Goal: Task Accomplishment & Management: Use online tool/utility

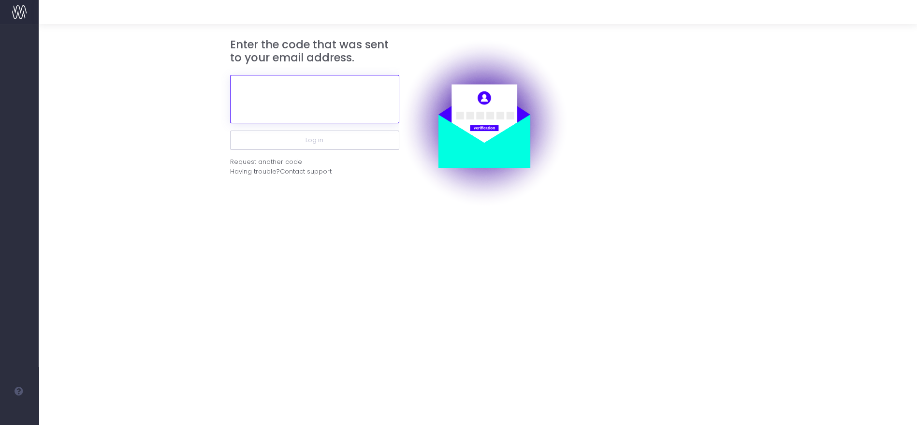
click at [368, 88] on input "text" at bounding box center [314, 99] width 169 height 48
paste input "756701"
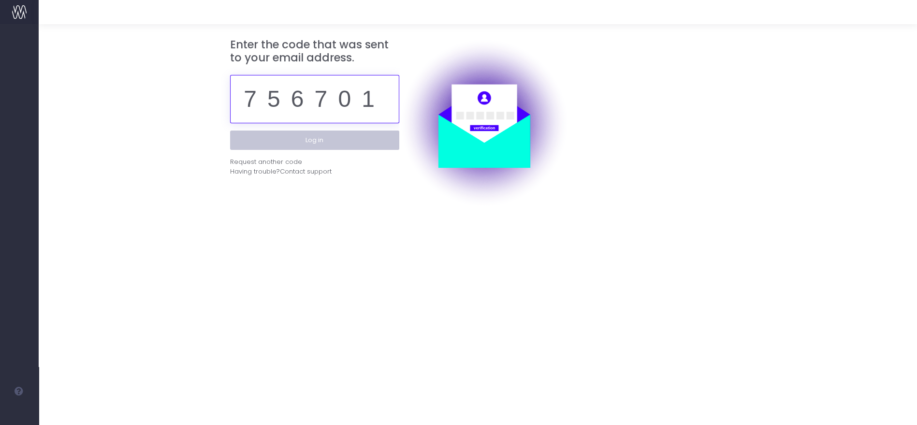
type input "756701"
click at [346, 135] on button "Log in" at bounding box center [314, 139] width 169 height 19
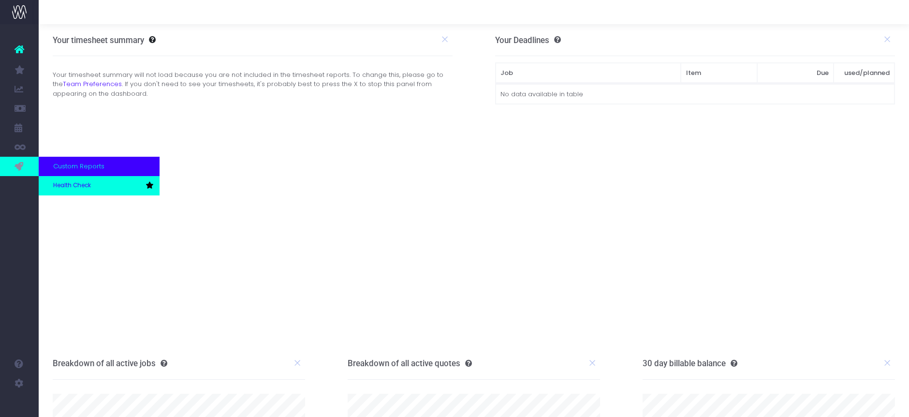
click at [66, 181] on span "Health Check" at bounding box center [72, 185] width 38 height 9
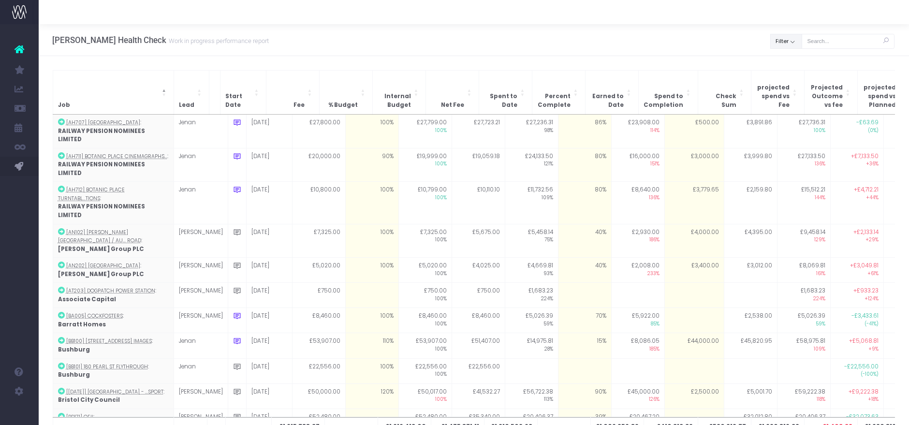
click at [783, 42] on button "Filter" at bounding box center [786, 41] width 32 height 15
click at [625, 45] on div "[PERSON_NAME] Health Check Work in progress performance report Clear Filter All…" at bounding box center [474, 40] width 870 height 32
click at [795, 50] on div "Clear Filter All Silvia Mikaela Jess Terri Kate Jenan No Job Lead Apply" at bounding box center [785, 42] width 31 height 17
click at [794, 44] on button "Filter" at bounding box center [786, 41] width 32 height 15
click at [782, 63] on span at bounding box center [784, 62] width 9 height 9
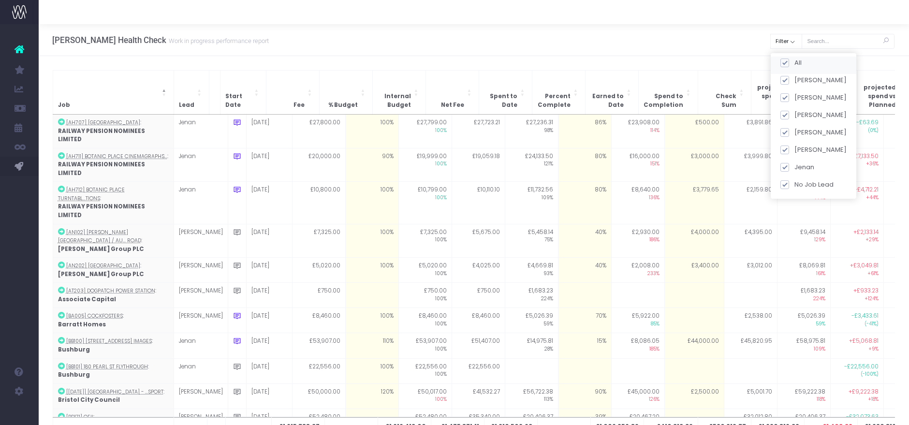
click at [794, 63] on input "All" at bounding box center [797, 61] width 6 height 6
checkbox input "false"
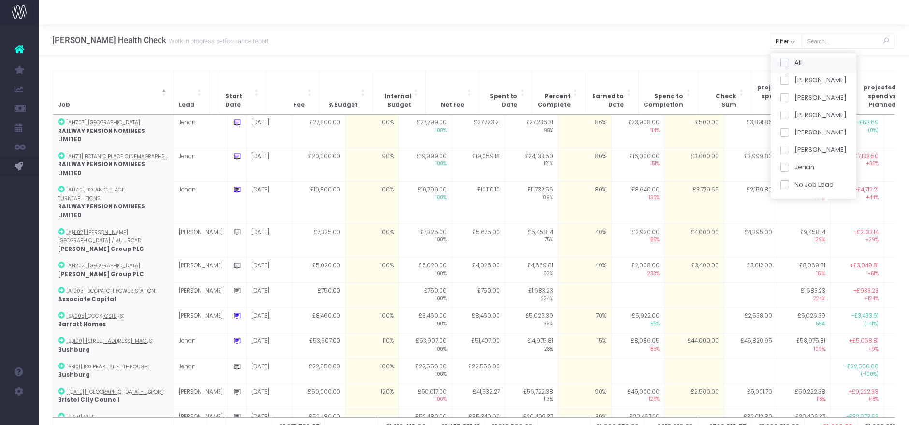
checkbox input "false"
click at [789, 121] on div "[PERSON_NAME]" at bounding box center [813, 116] width 86 height 17
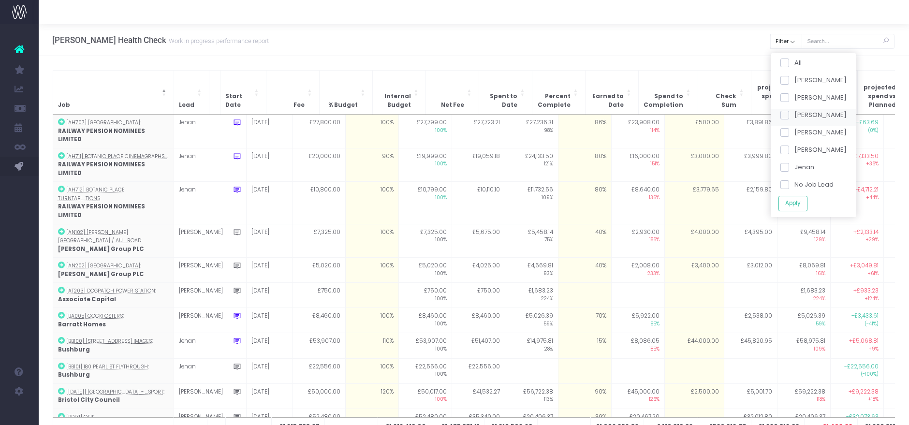
click at [787, 114] on span at bounding box center [784, 115] width 9 height 9
click at [794, 114] on input "[PERSON_NAME]" at bounding box center [797, 113] width 6 height 6
checkbox input "true"
click at [789, 205] on button "Apply" at bounding box center [792, 203] width 29 height 16
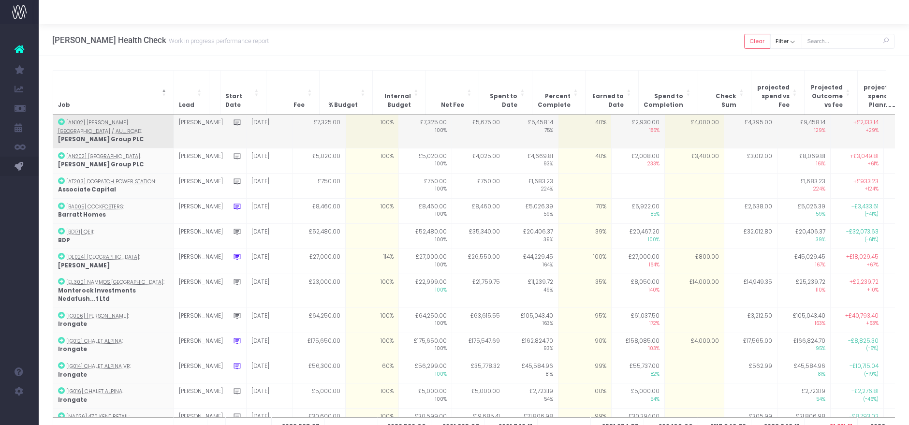
click at [563, 123] on td "40%" at bounding box center [584, 131] width 53 height 33
type input "86"
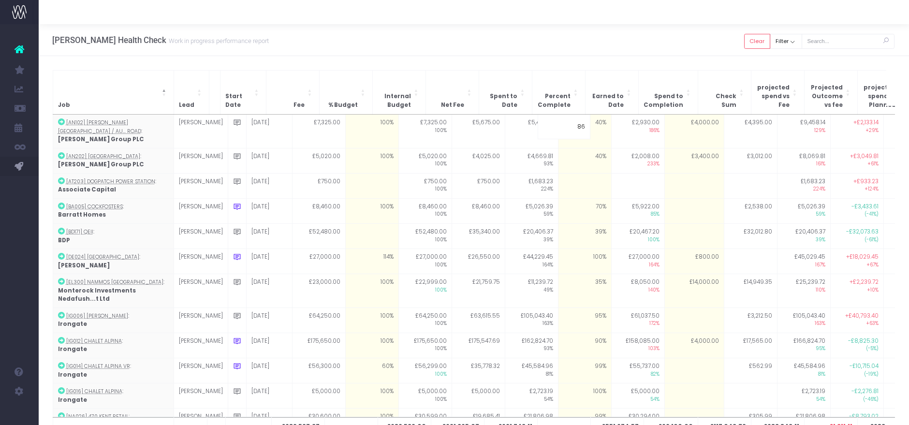
click at [576, 56] on div "[PERSON_NAME] Health Check Work in progress performance report Clear Filter All…" at bounding box center [474, 40] width 870 height 32
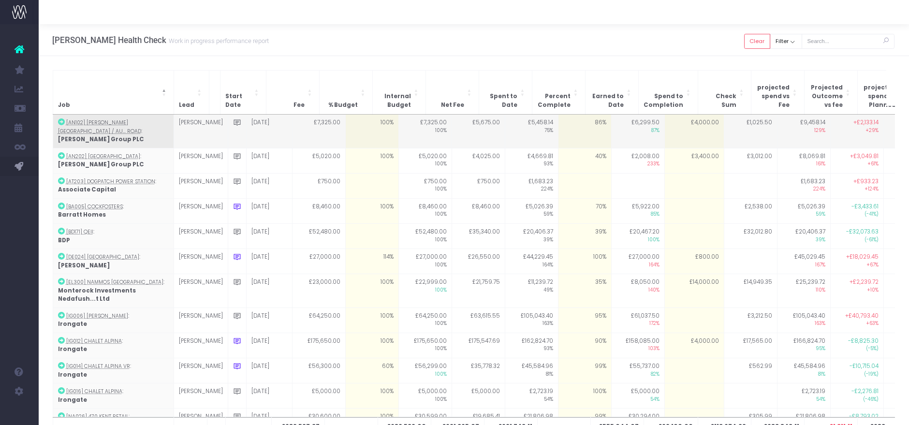
click at [664, 115] on td "£4,000.00" at bounding box center [693, 131] width 59 height 33
type input "1000"
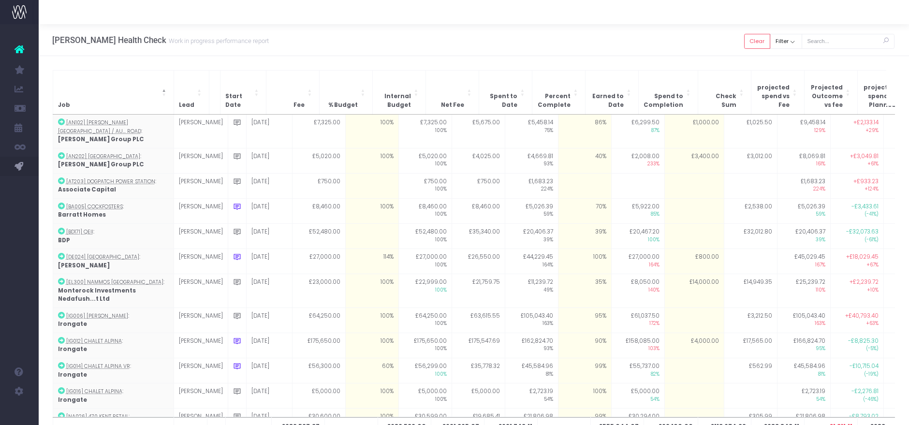
click at [652, 51] on div "[PERSON_NAME] Health Check Work in progress performance report Clear Filter All…" at bounding box center [474, 40] width 870 height 32
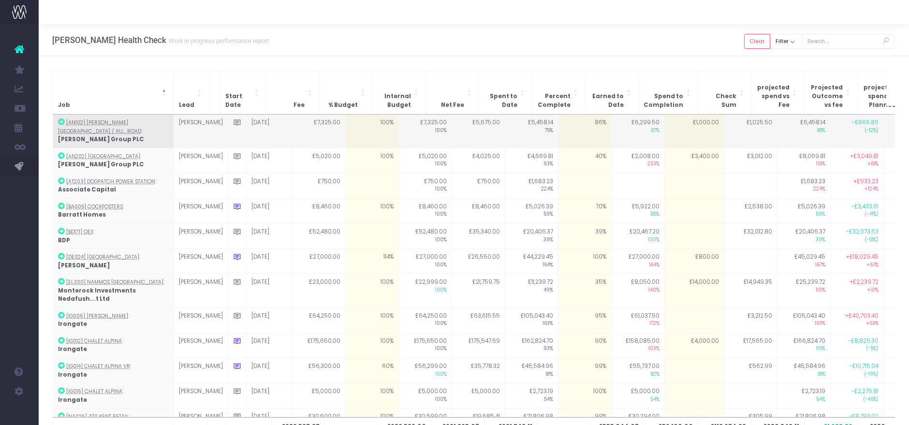
click at [674, 115] on td "£1,000.00" at bounding box center [693, 131] width 59 height 33
type input "1500"
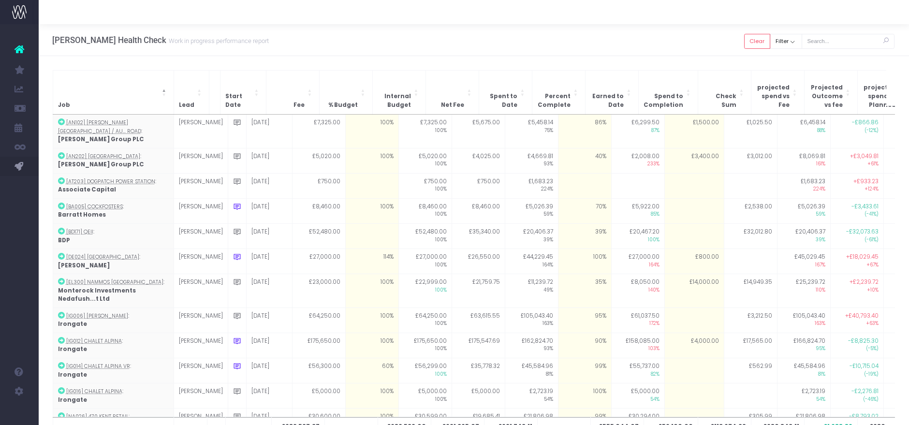
click at [655, 28] on div "[PERSON_NAME] Health Check Work in progress performance report Clear Filter All…" at bounding box center [474, 40] width 870 height 32
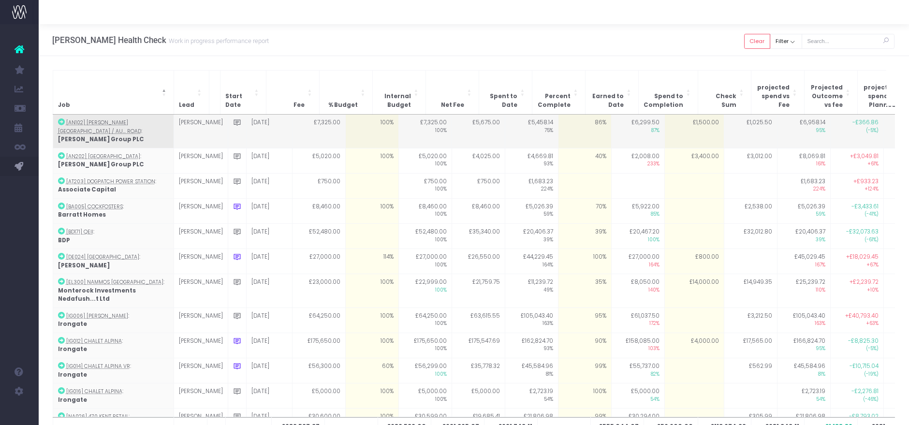
click at [680, 119] on td "£1,500.00" at bounding box center [693, 131] width 59 height 33
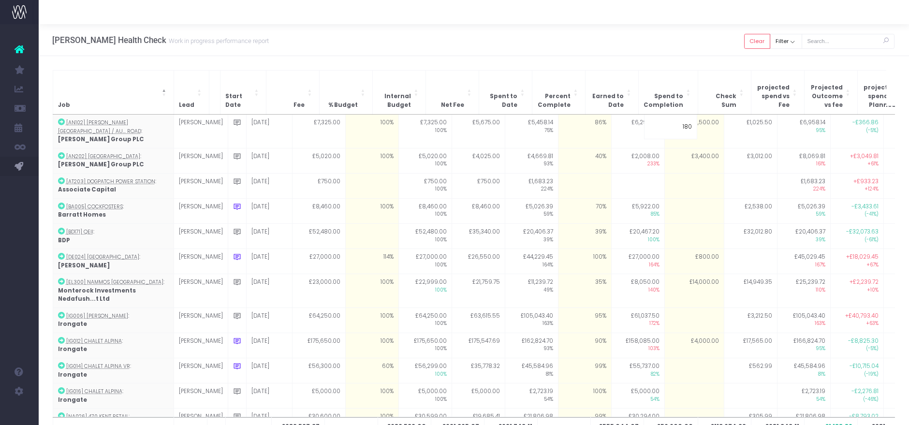
type input "1800"
click at [659, 35] on div "[PERSON_NAME] Health Check Work in progress performance report Clear Filter All…" at bounding box center [474, 40] width 870 height 32
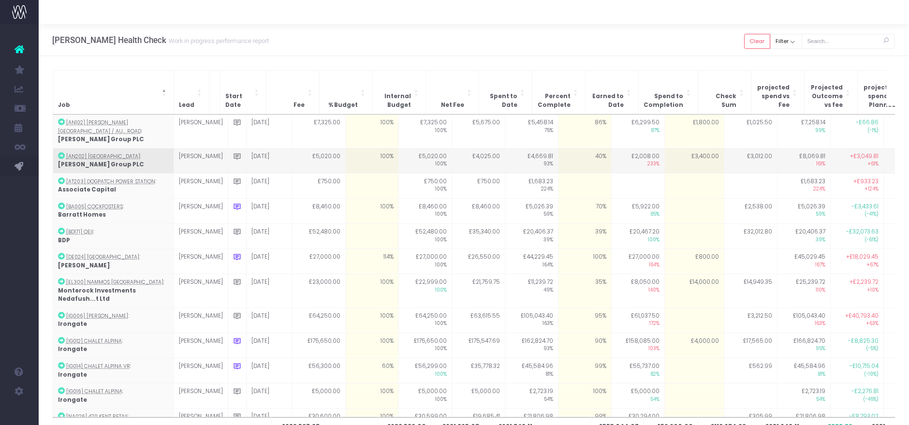
click at [571, 151] on td "40%" at bounding box center [584, 160] width 53 height 25
type input "86"
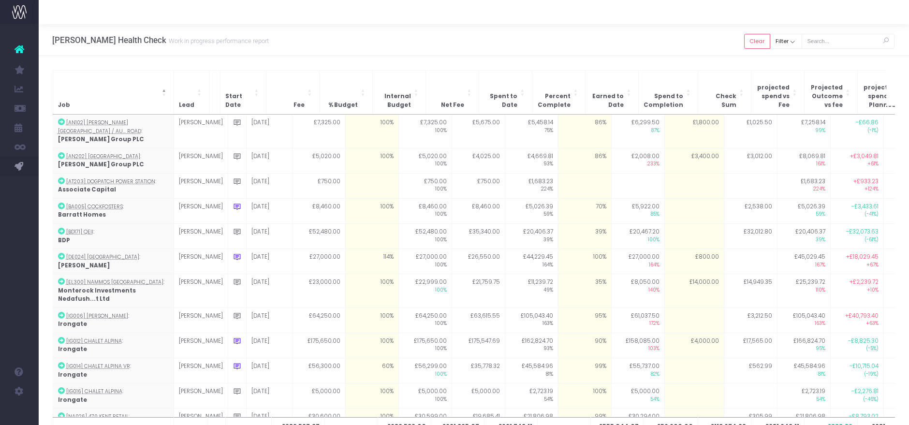
click at [570, 50] on div "[PERSON_NAME] Health Check Work in progress performance report Clear Filter All…" at bounding box center [474, 40] width 870 height 32
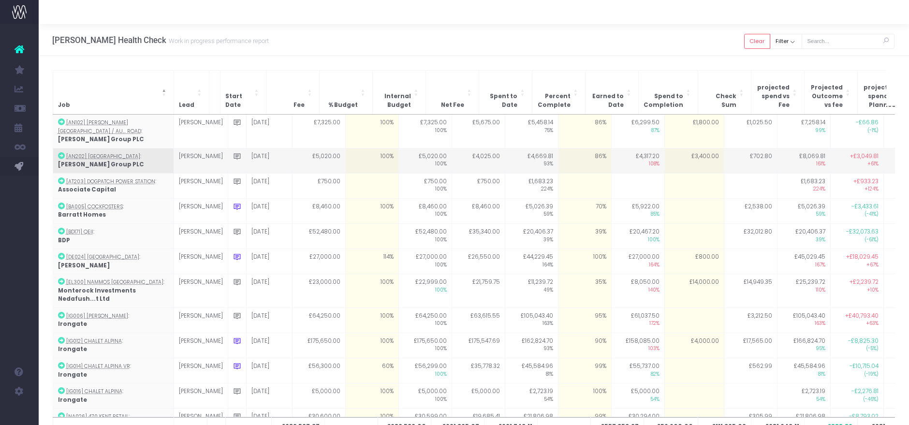
click at [664, 148] on td "£3,400.00" at bounding box center [693, 160] width 59 height 25
type input "3400"
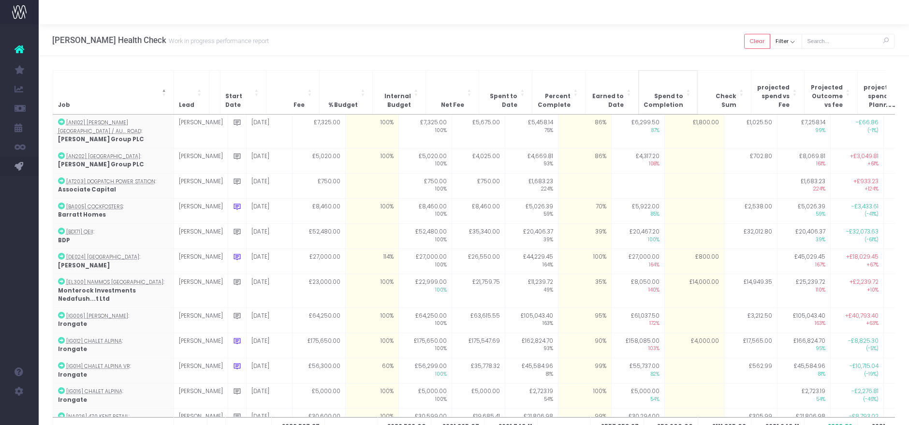
click at [673, 73] on th "Spend to Completion" at bounding box center [667, 92] width 59 height 44
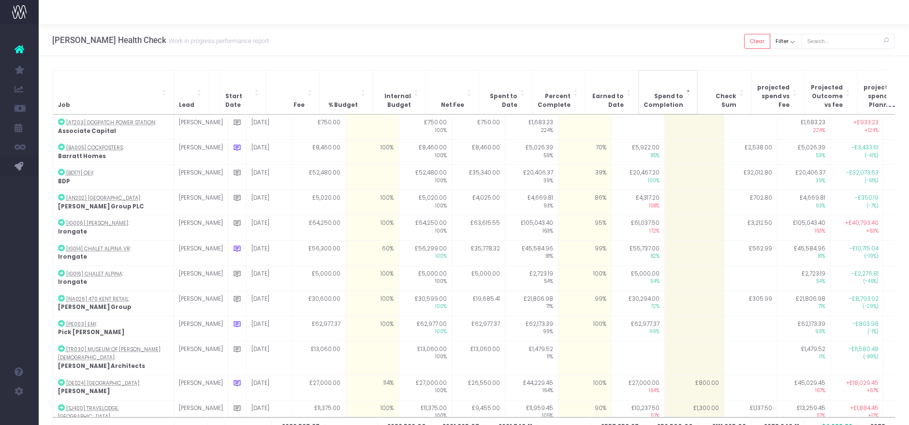
click at [674, 80] on th "Spend to Completion" at bounding box center [667, 92] width 59 height 44
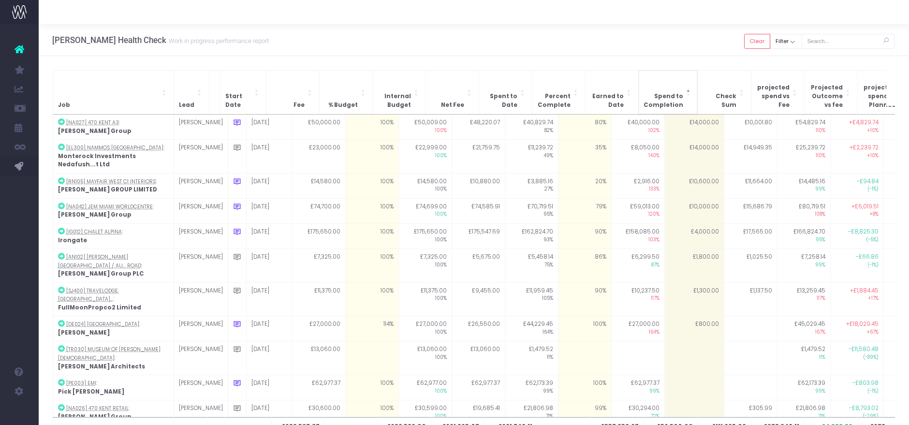
click at [674, 83] on th "Spend to Completion" at bounding box center [667, 92] width 59 height 44
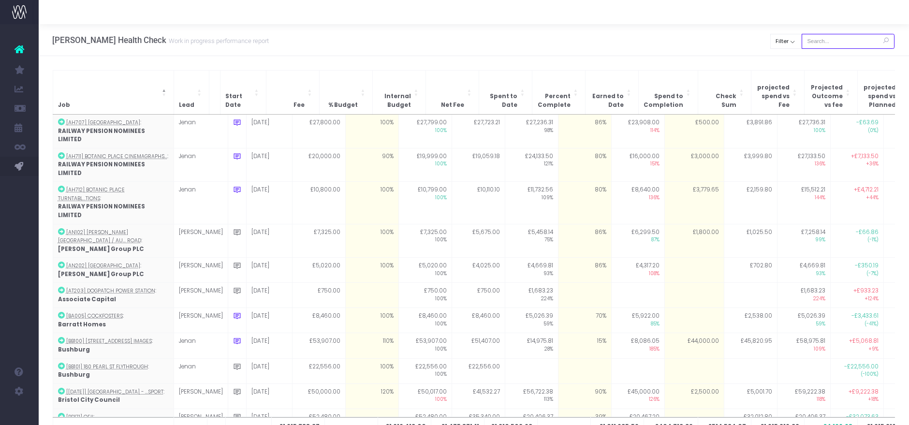
click at [804, 38] on input "text" at bounding box center [847, 41] width 93 height 15
click at [796, 42] on button "Filter" at bounding box center [786, 41] width 32 height 15
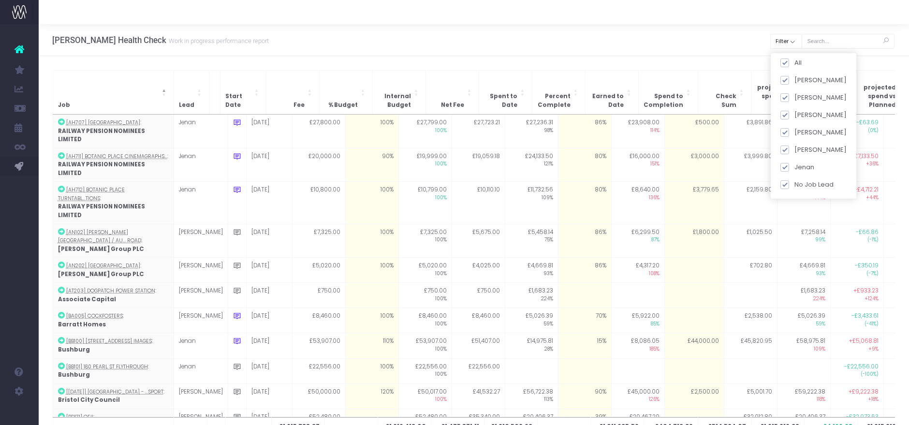
click at [787, 55] on div "All [PERSON_NAME] [PERSON_NAME] [PERSON_NAME] No Job Lead Apply" at bounding box center [813, 125] width 86 height 145
click at [786, 59] on span at bounding box center [784, 62] width 9 height 9
click at [794, 59] on input "All" at bounding box center [797, 61] width 6 height 6
checkbox input "false"
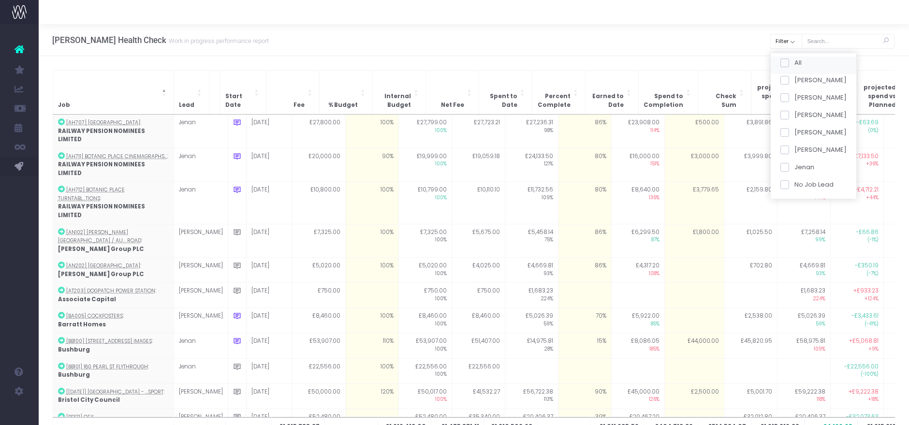
checkbox input "false"
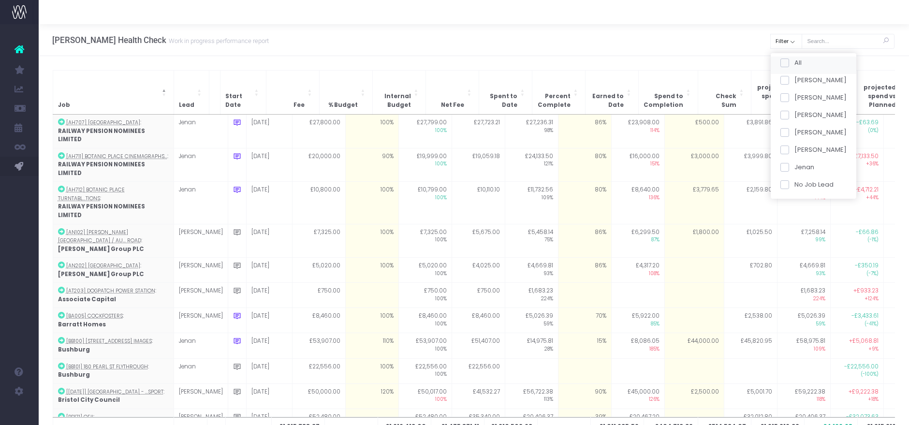
checkbox input "false"
click at [785, 111] on span at bounding box center [784, 115] width 9 height 9
click at [794, 111] on input "[PERSON_NAME]" at bounding box center [797, 113] width 6 height 6
checkbox input "true"
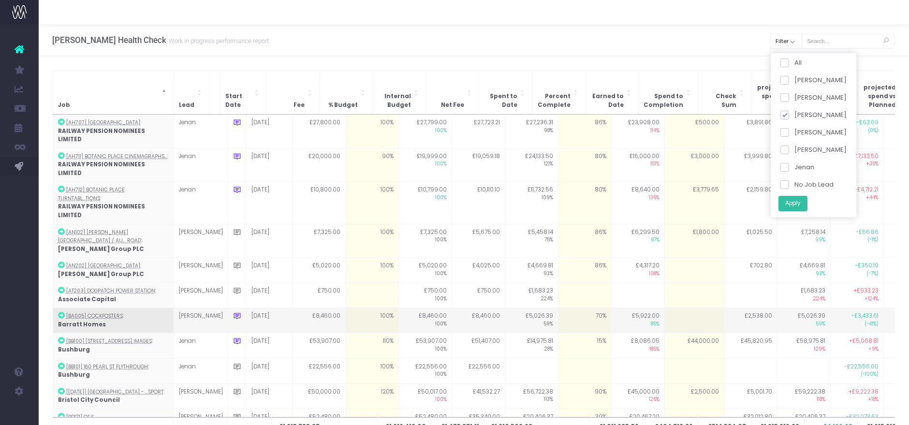
click at [790, 203] on button "Apply" at bounding box center [792, 203] width 29 height 16
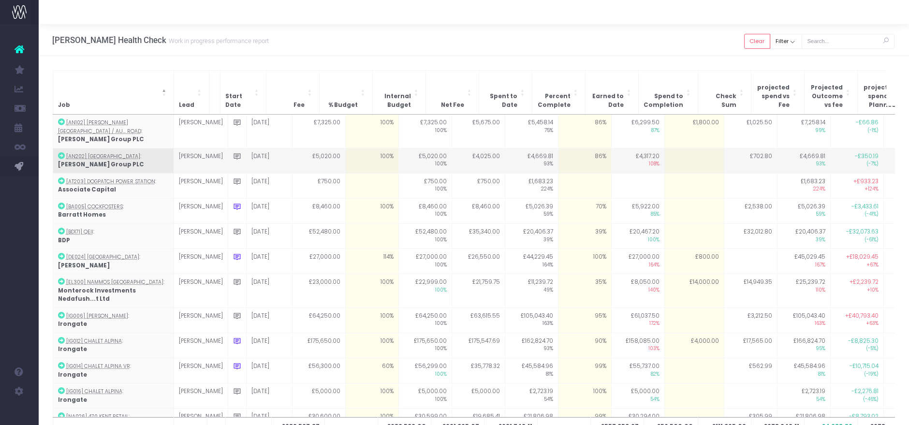
click at [666, 148] on td at bounding box center [693, 160] width 59 height 25
type input "650"
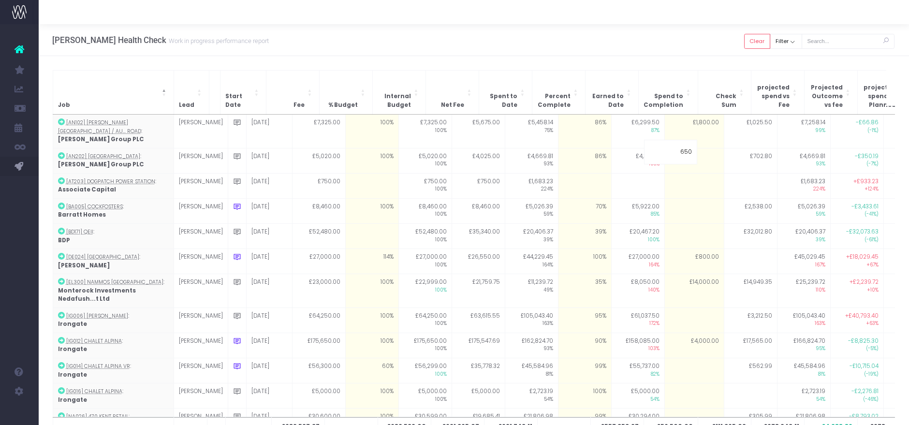
click at [712, 50] on div "[PERSON_NAME] Health Check Work in progress performance report Clear Filter All…" at bounding box center [474, 40] width 870 height 32
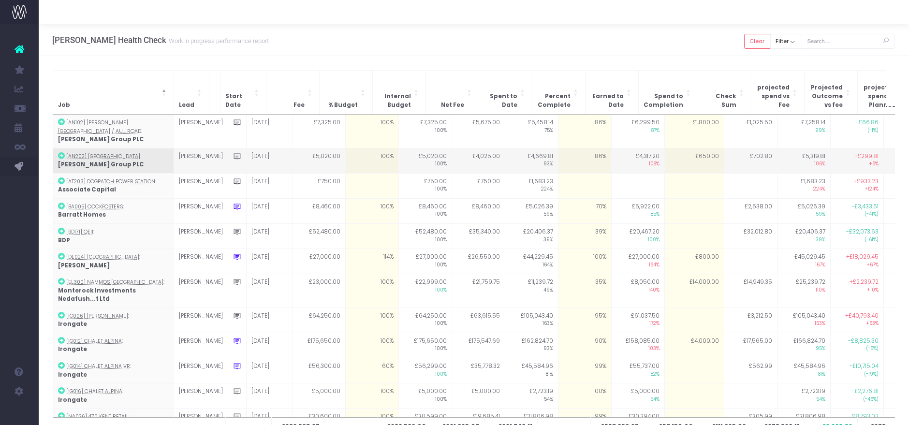
click at [673, 148] on td "£650.00" at bounding box center [693, 160] width 59 height 25
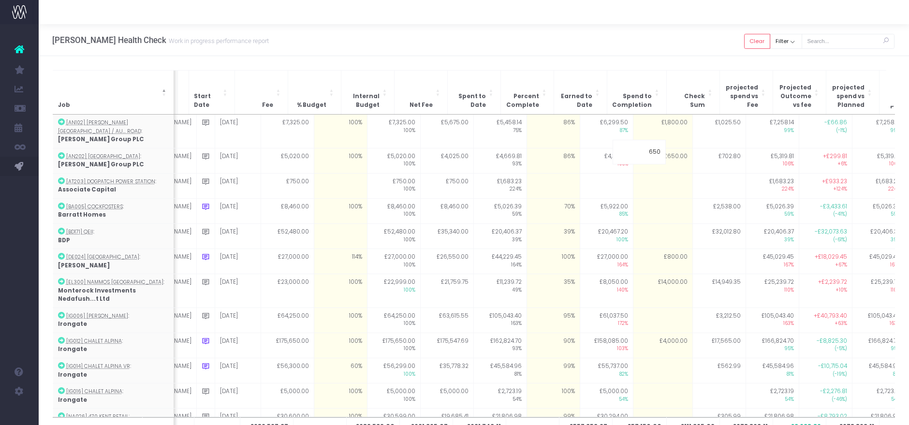
scroll to position [0, 33]
type input "500"
click at [642, 44] on div "[PERSON_NAME] Health Check Work in progress performance report Clear Filter All…" at bounding box center [474, 40] width 870 height 32
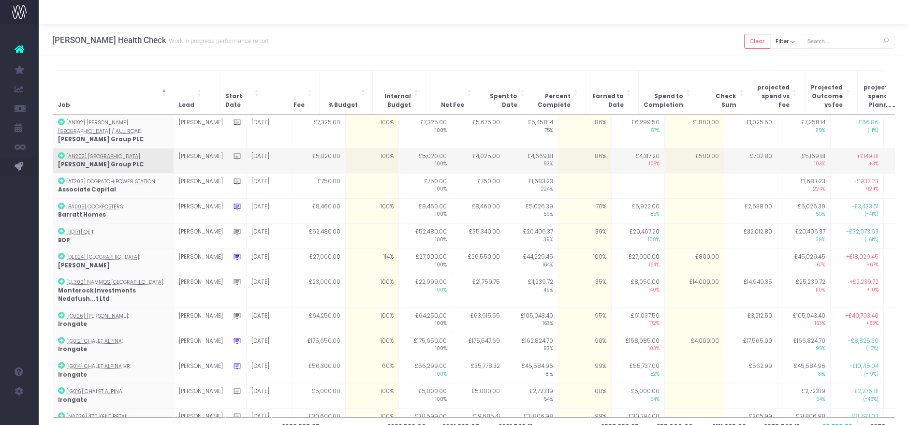
click at [670, 148] on td "£500.00" at bounding box center [693, 160] width 59 height 25
type input "400"
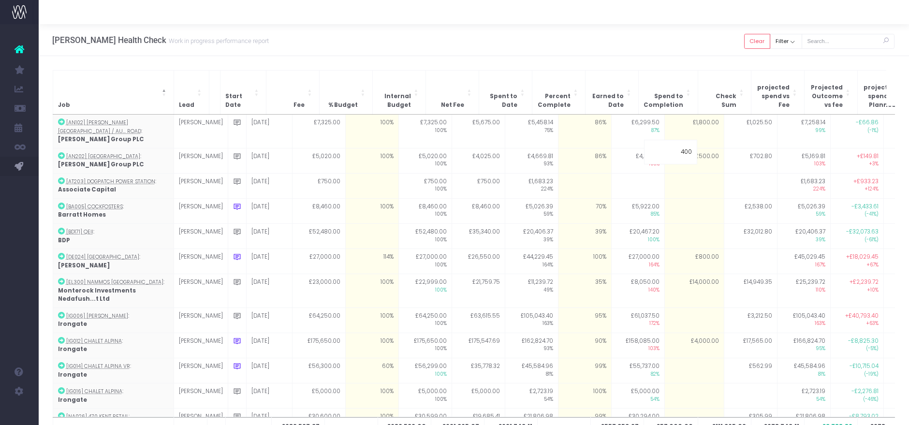
click at [681, 45] on div "[PERSON_NAME] Health Check Work in progress performance report Clear Filter All…" at bounding box center [474, 40] width 870 height 32
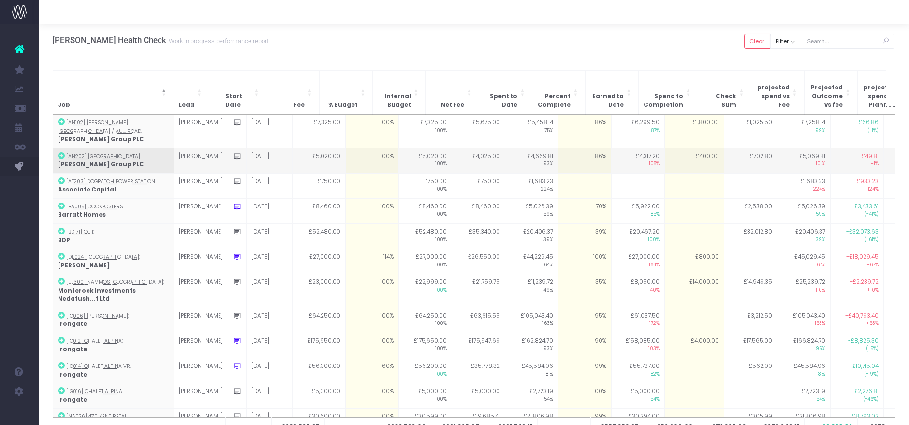
click at [679, 148] on td "£400.00" at bounding box center [693, 160] width 59 height 25
type input "350"
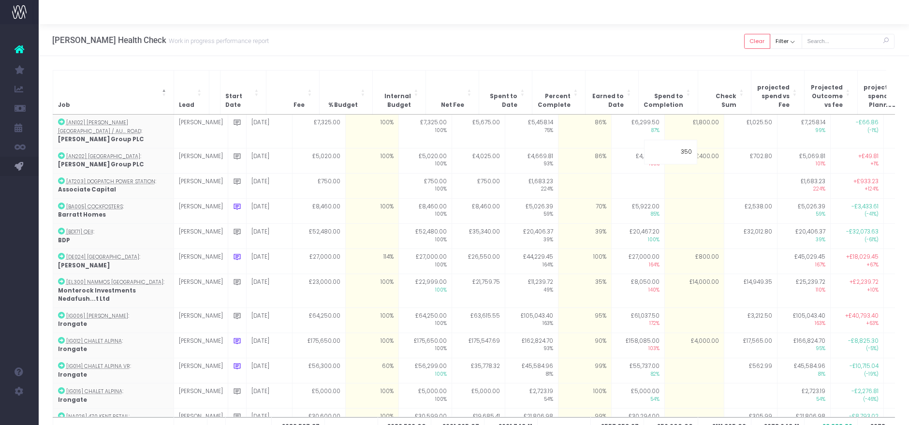
click at [683, 45] on div "[PERSON_NAME] Health Check Work in progress performance report Clear Filter All…" at bounding box center [474, 40] width 870 height 32
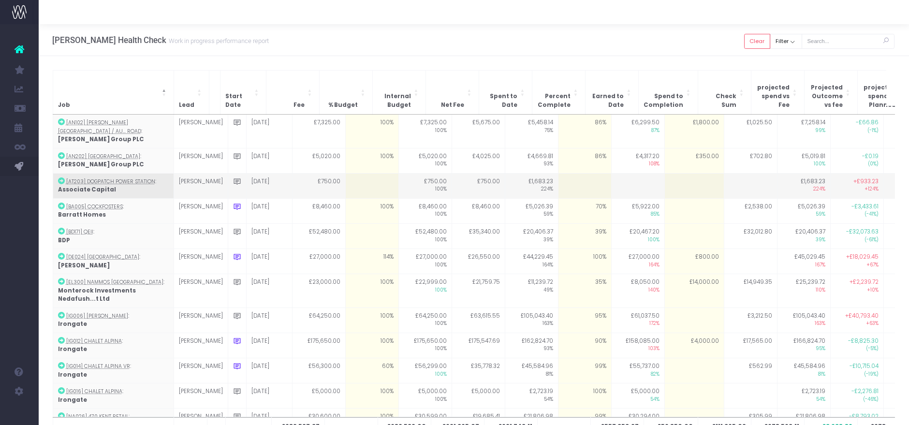
click at [360, 173] on td at bounding box center [371, 185] width 53 height 25
click at [563, 180] on td at bounding box center [584, 185] width 53 height 25
type input "0"
click at [228, 173] on td at bounding box center [237, 185] width 18 height 25
click at [233, 177] on icon at bounding box center [237, 181] width 8 height 8
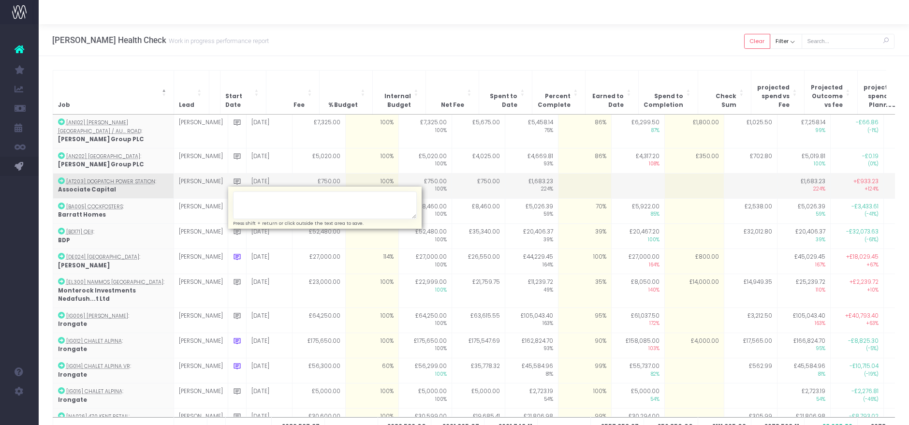
click at [242, 191] on textarea at bounding box center [325, 205] width 184 height 28
type textarea "we might have another £750 approved on here which will help the result."
click at [458, 173] on td "£750.00" at bounding box center [477, 185] width 53 height 25
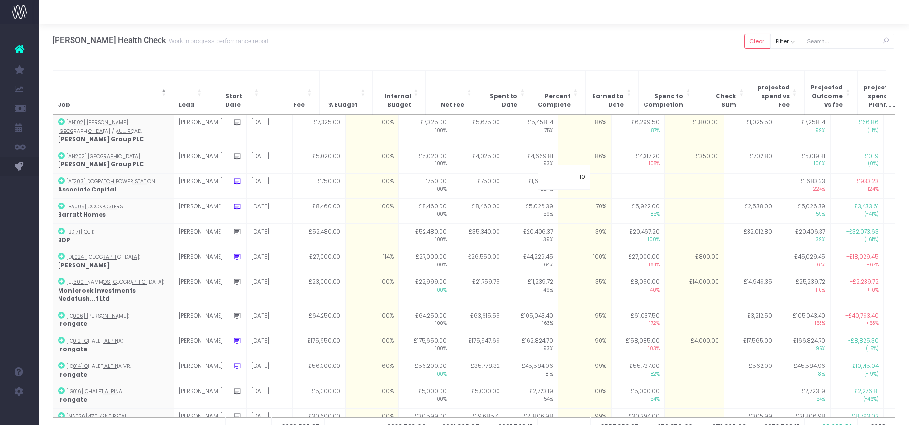
type input "100"
click at [556, 47] on div "[PERSON_NAME] Health Check Work in progress performance report Clear Filter All…" at bounding box center [474, 40] width 870 height 32
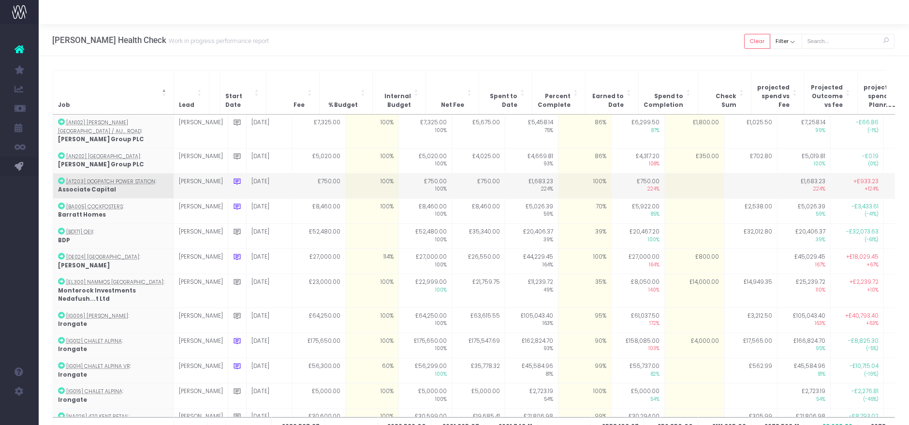
click at [228, 173] on td at bounding box center [237, 185] width 18 height 25
click at [233, 177] on icon at bounding box center [237, 181] width 8 height 8
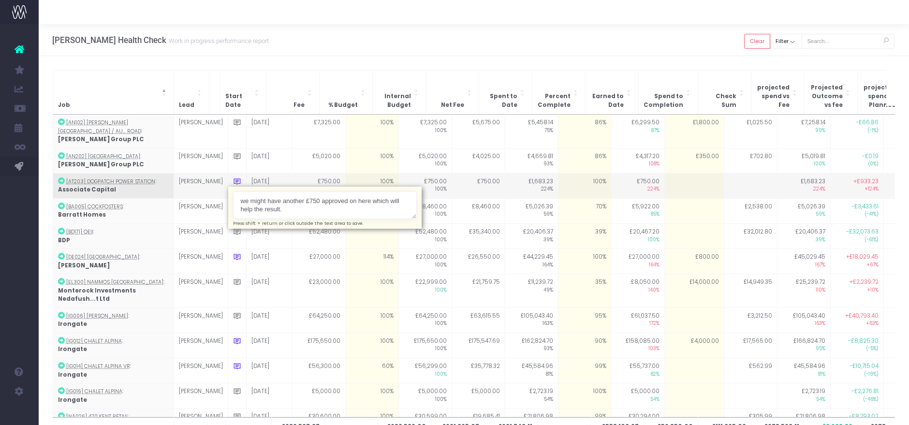
click at [265, 191] on textarea "we might have another £750 approved on here which will help the result." at bounding box center [325, 205] width 184 height 28
click at [295, 193] on textarea "we might have another £750 approved on here which will help the result." at bounding box center [325, 205] width 184 height 28
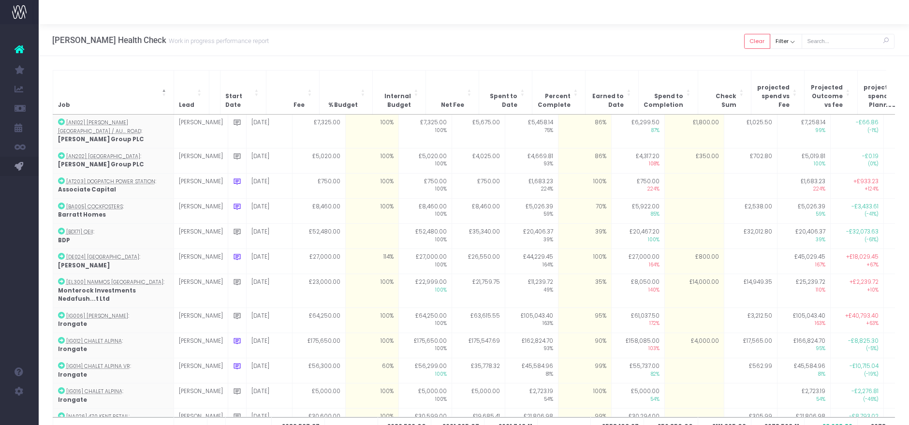
click at [586, 199] on td "70%" at bounding box center [584, 210] width 53 height 25
type input "90"
click at [586, 53] on div "[PERSON_NAME] Health Check Work in progress performance report Clear Filter All…" at bounding box center [474, 40] width 870 height 32
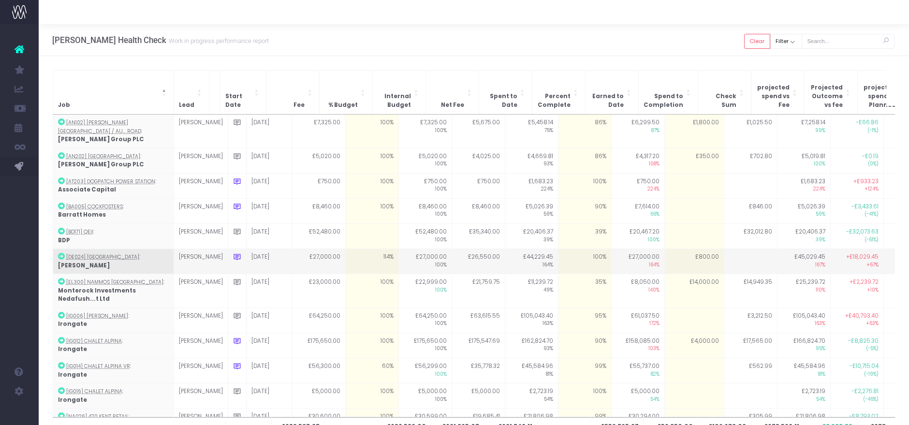
click at [670, 250] on td "£800.00" at bounding box center [693, 261] width 59 height 25
type input "800"
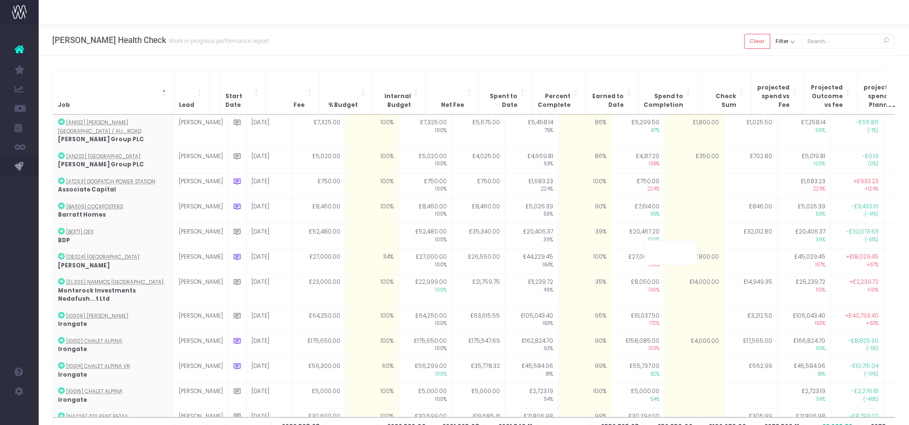
click at [624, 53] on div "[PERSON_NAME] Health Check Work in progress performance report Clear Filter All…" at bounding box center [474, 40] width 870 height 32
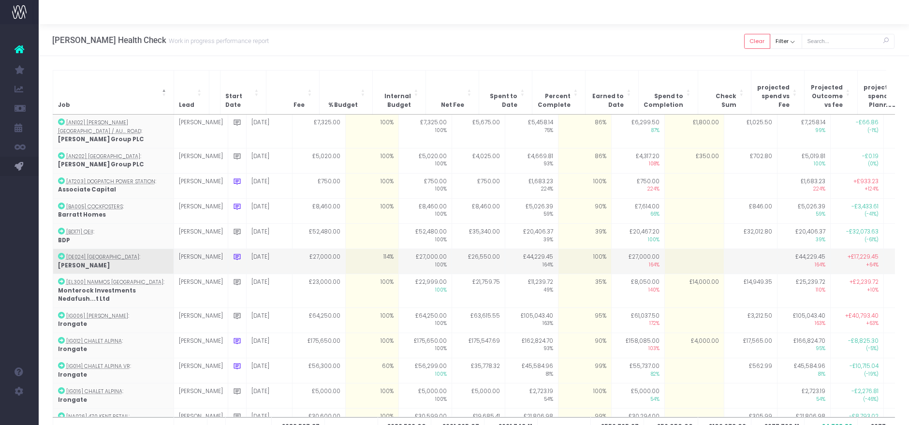
click at [233, 253] on icon at bounding box center [237, 257] width 8 height 8
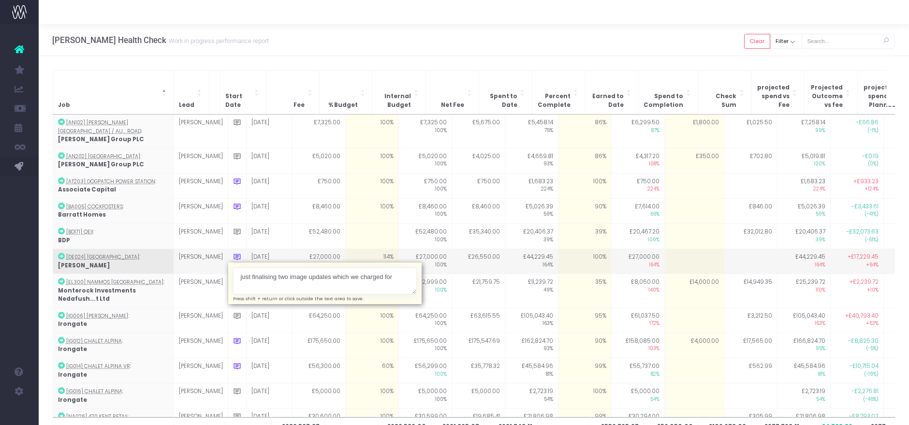
click at [388, 267] on textarea "just finalising two image updates which we charged for" at bounding box center [325, 281] width 184 height 28
type textarea "just finalising two image updates which we charged for, any further work depend…"
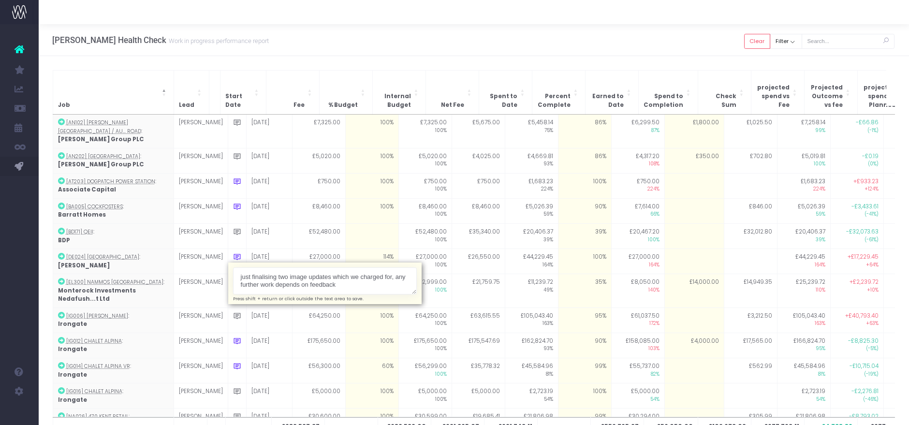
click at [419, 35] on div "[PERSON_NAME] Health Check Work in progress performance report Clear Filter All…" at bounding box center [474, 40] width 870 height 32
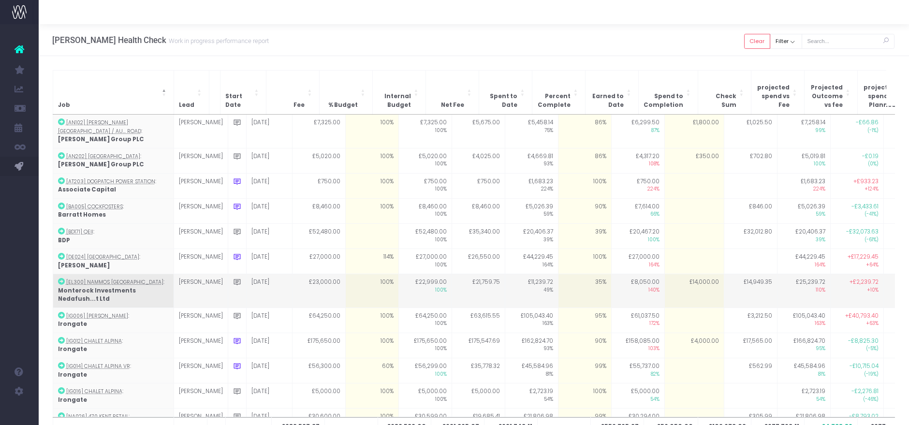
click at [570, 282] on td "35%" at bounding box center [584, 291] width 53 height 34
type input "40"
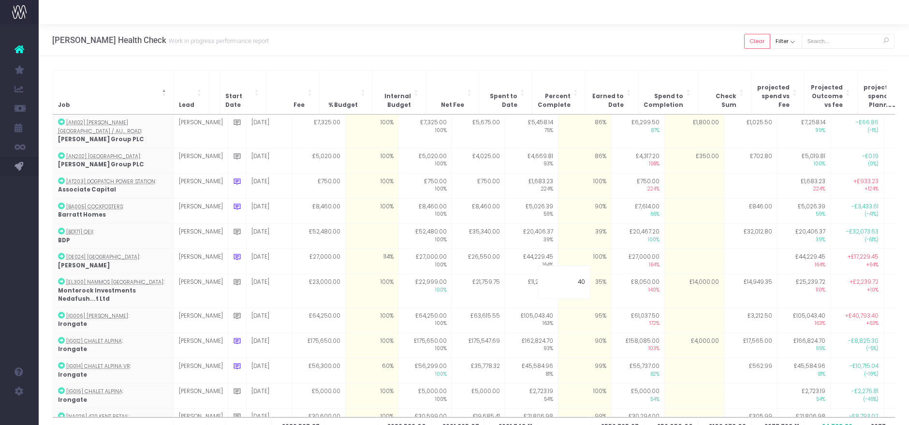
click at [549, 51] on div "[PERSON_NAME] Health Check Work in progress performance report Clear Filter All…" at bounding box center [474, 40] width 870 height 32
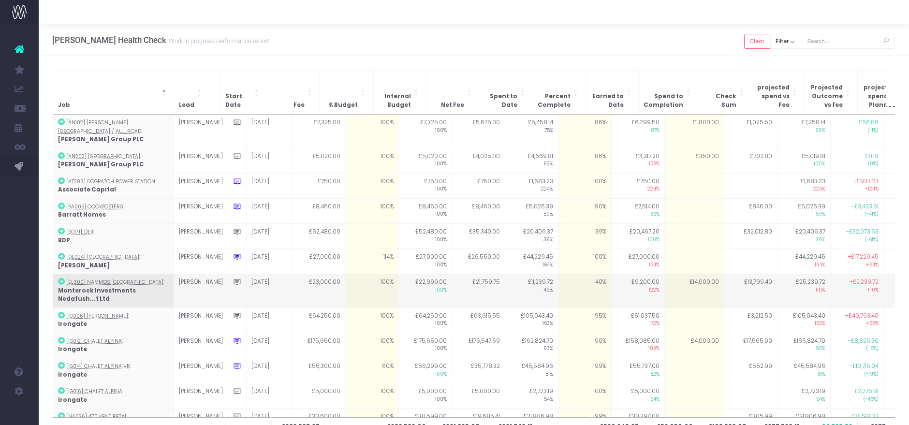
click at [580, 280] on td "40%" at bounding box center [584, 291] width 53 height 34
type input "46"
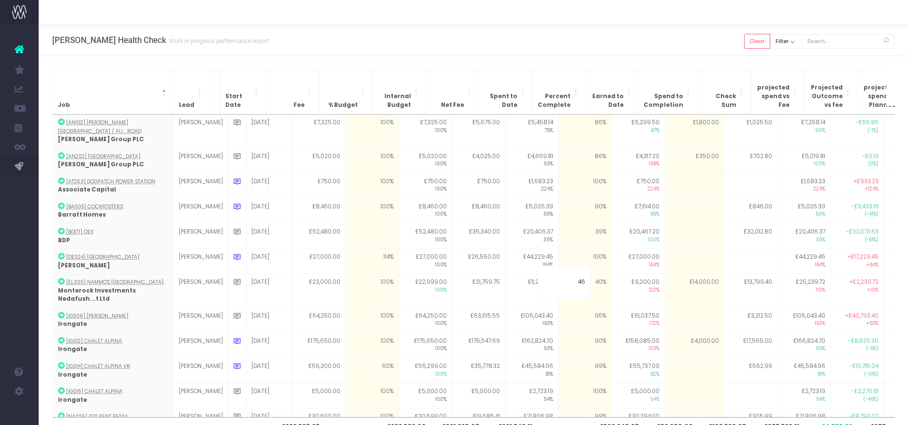
click at [558, 51] on div "[PERSON_NAME] Health Check Work in progress performance report Clear Filter All…" at bounding box center [474, 40] width 870 height 32
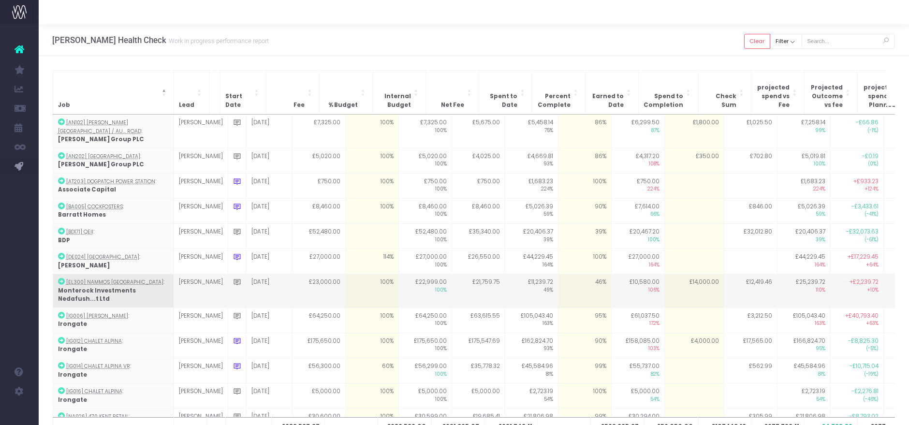
click at [664, 274] on td "£14,000.00" at bounding box center [693, 291] width 59 height 34
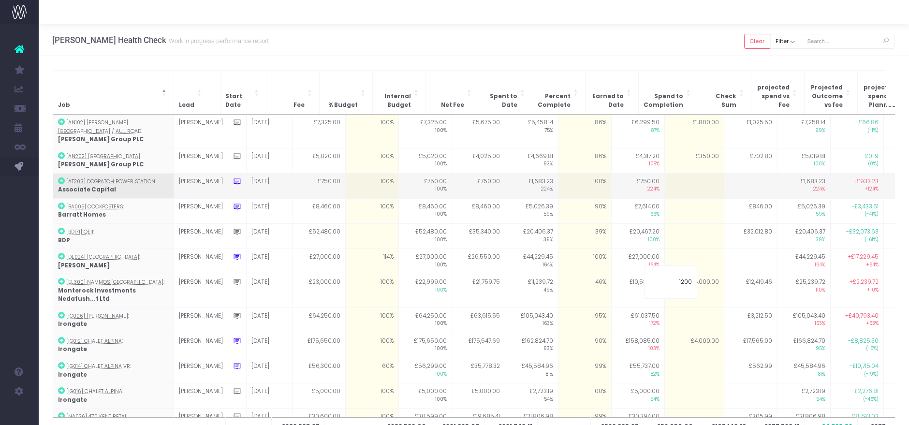
type input "12000"
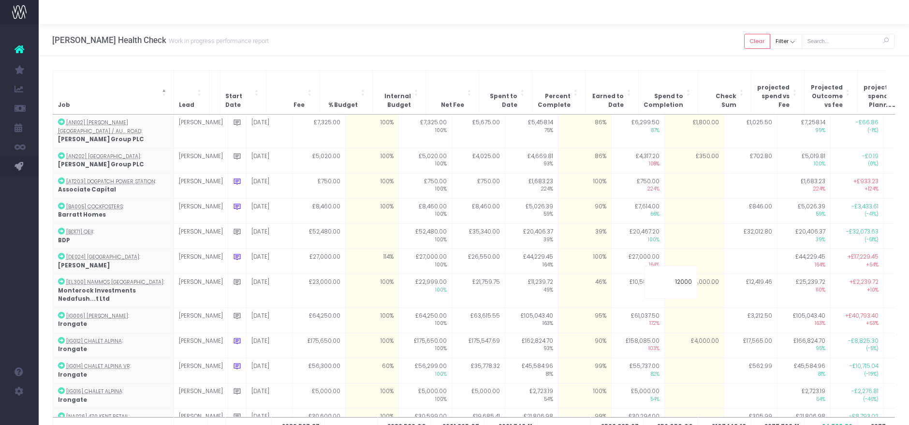
click at [658, 53] on div "[PERSON_NAME] Health Check Work in progress performance report Clear Filter All…" at bounding box center [474, 40] width 870 height 32
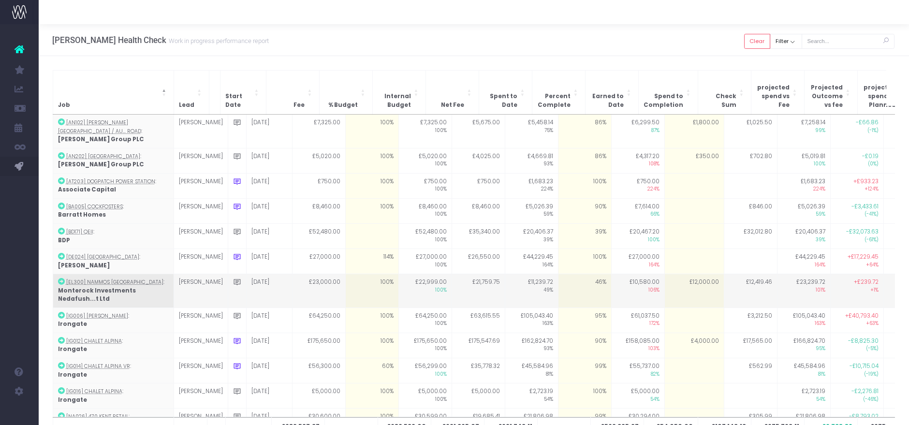
click at [680, 274] on td "£12,000.00" at bounding box center [693, 291] width 59 height 34
type input "11800"
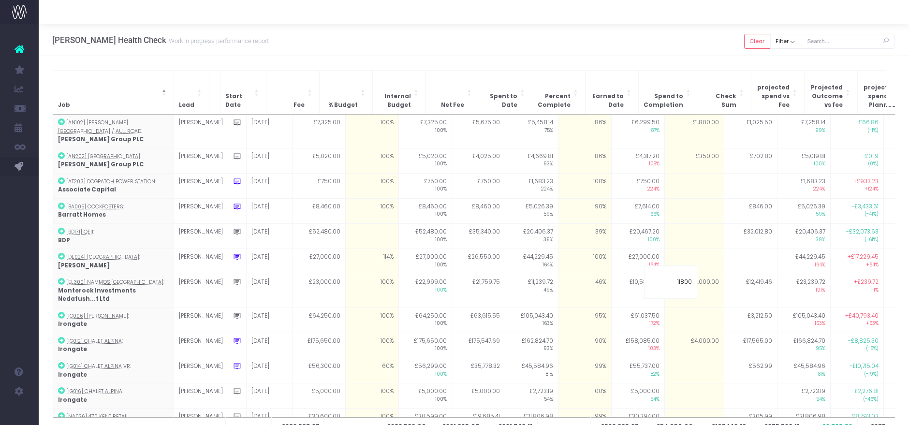
click at [685, 33] on div "[PERSON_NAME] Health Check Work in progress performance report Clear Filter All…" at bounding box center [474, 40] width 870 height 32
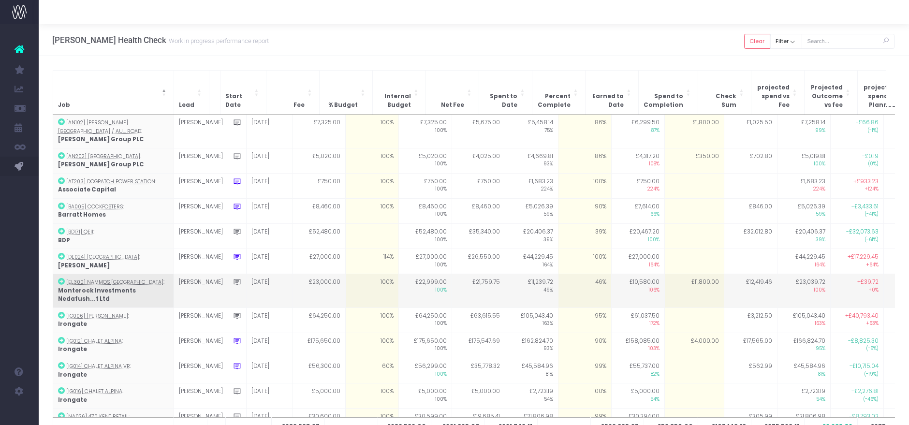
click at [673, 276] on td "£11,800.00" at bounding box center [693, 291] width 59 height 34
type input "11700"
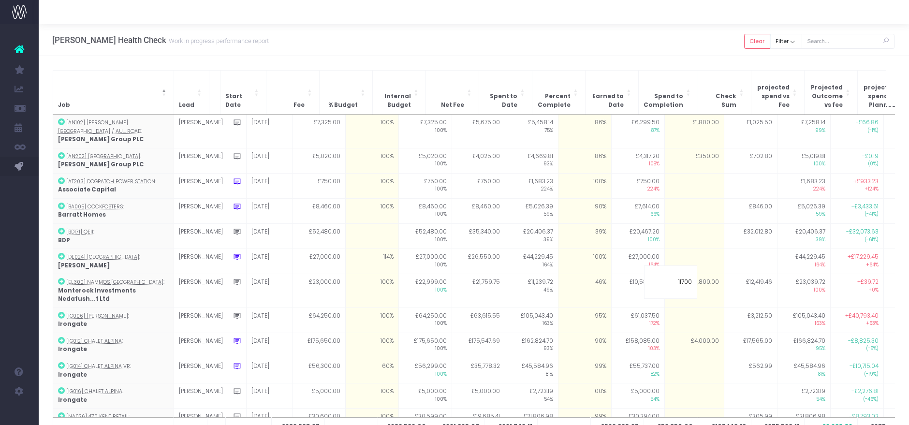
click at [657, 39] on div "[PERSON_NAME] Health Check Work in progress performance report Clear Filter All…" at bounding box center [474, 40] width 870 height 32
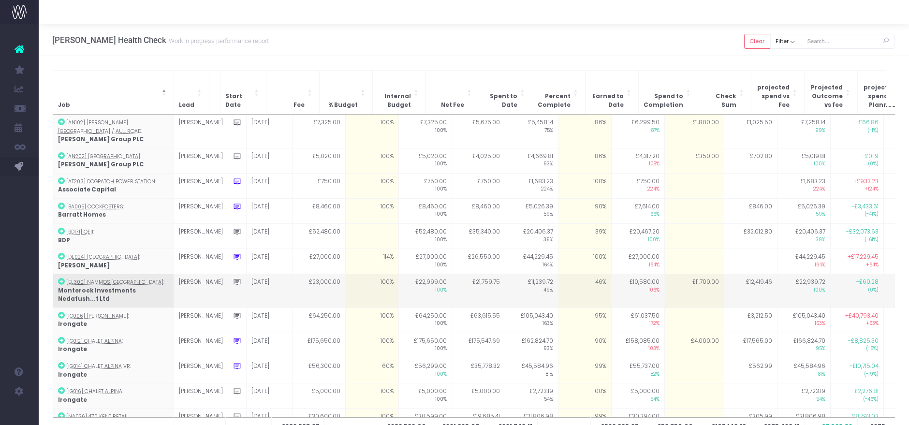
scroll to position [54, 0]
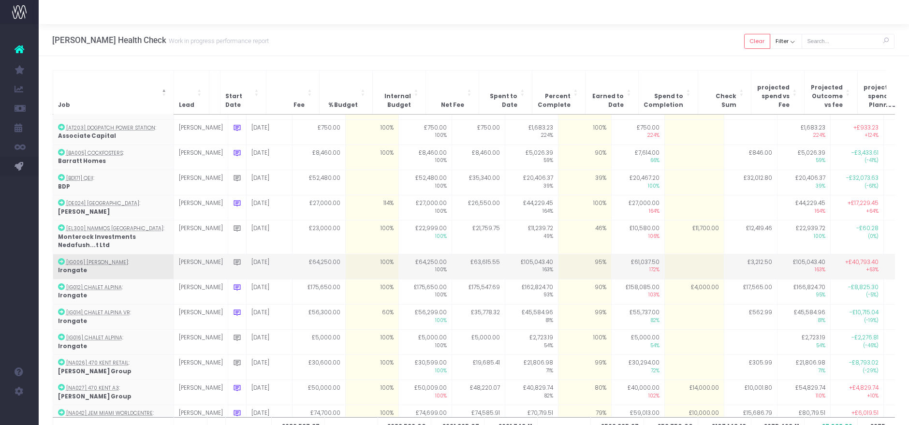
click at [571, 254] on td "95%" at bounding box center [584, 266] width 53 height 25
type input "100"
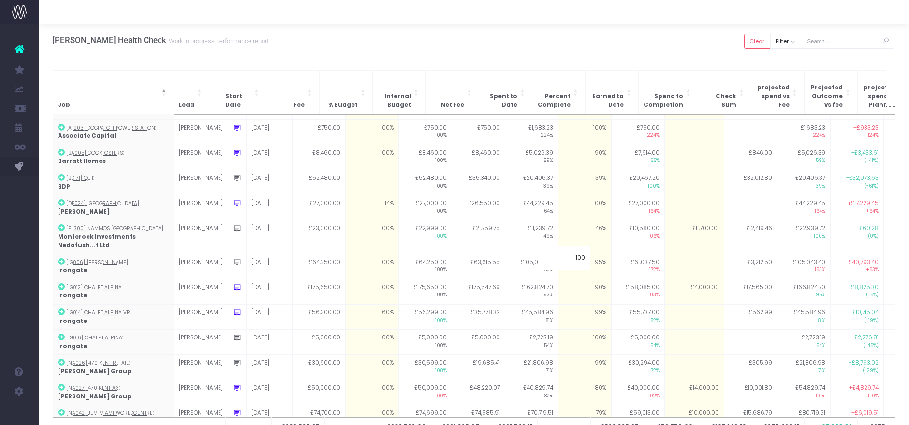
click at [551, 45] on div "[PERSON_NAME] Health Check Work in progress performance report Clear Filter All…" at bounding box center [474, 40] width 870 height 32
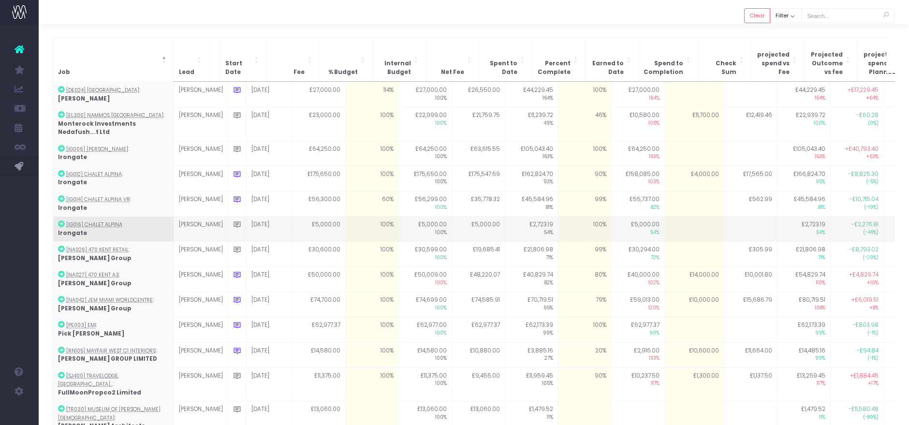
scroll to position [118, 0]
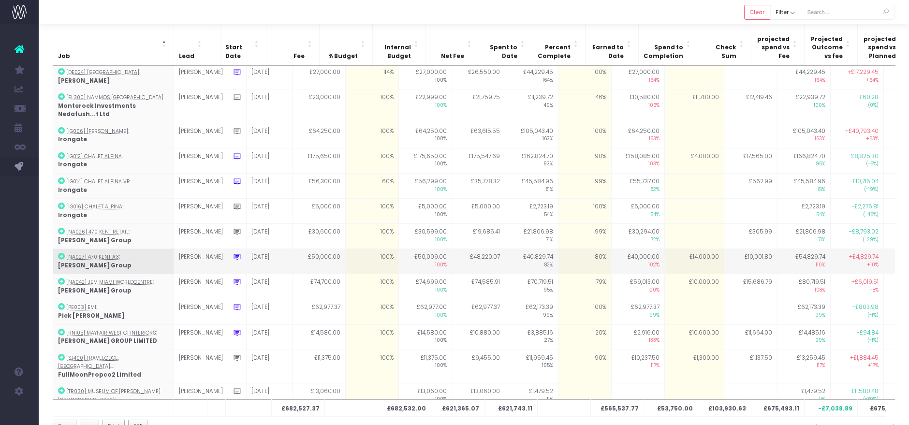
click at [564, 249] on td "80%" at bounding box center [584, 261] width 53 height 25
type input "84"
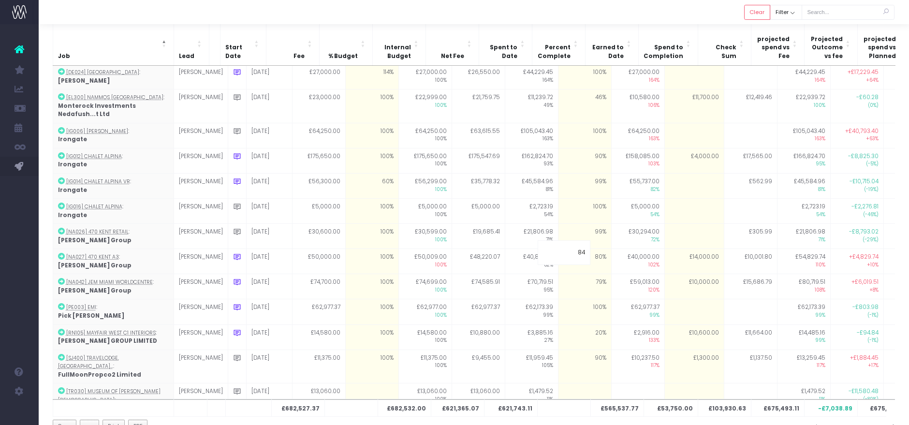
click at [562, 19] on div at bounding box center [474, 12] width 870 height 24
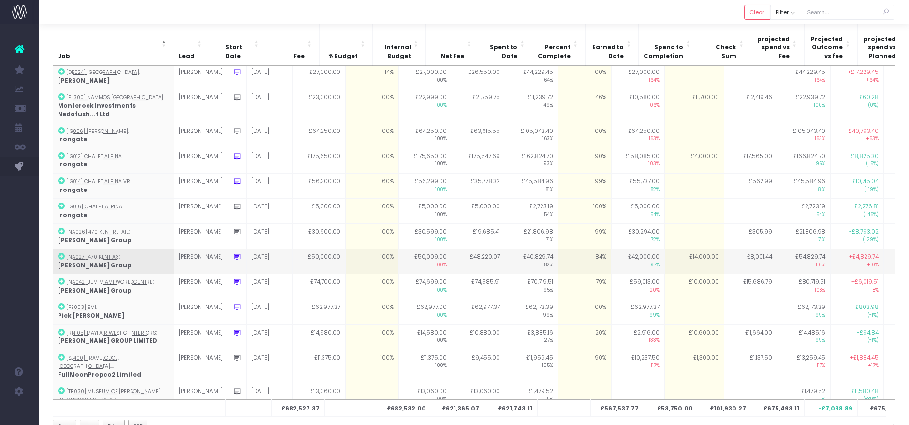
click at [667, 249] on td "£14,000.00" at bounding box center [693, 261] width 59 height 25
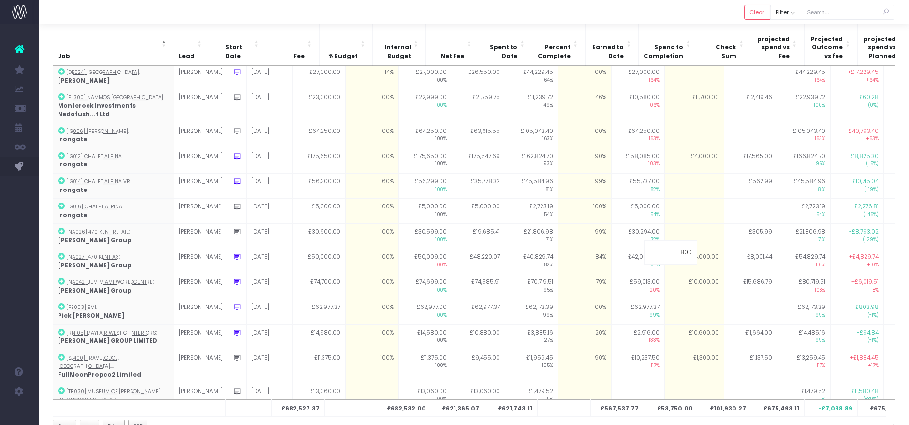
type input "8000"
click at [665, 17] on div at bounding box center [474, 12] width 870 height 24
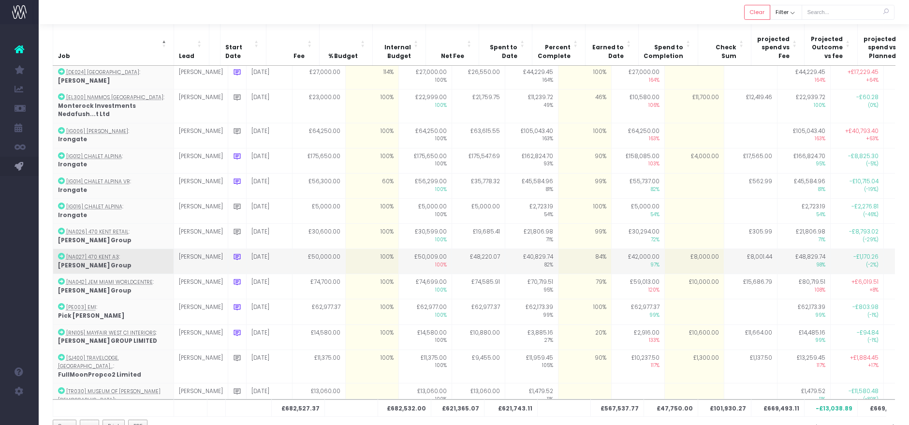
click at [675, 249] on td "£8,000.00" at bounding box center [693, 261] width 59 height 25
type input "9000"
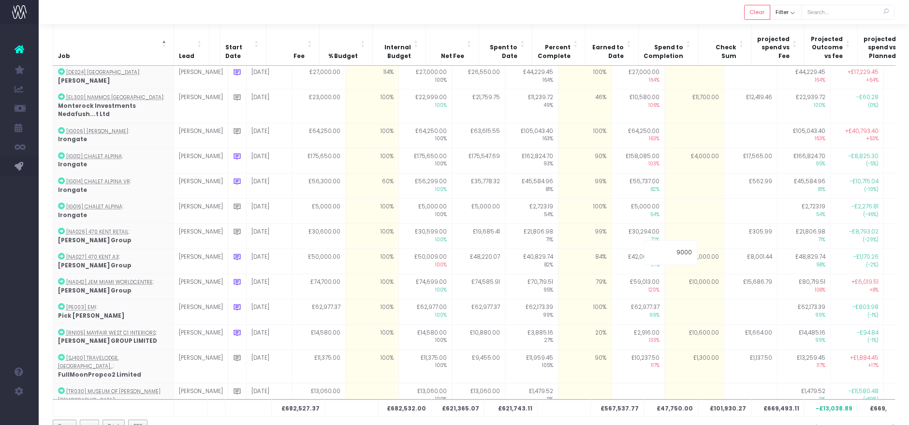
click at [688, 14] on div at bounding box center [474, 12] width 870 height 24
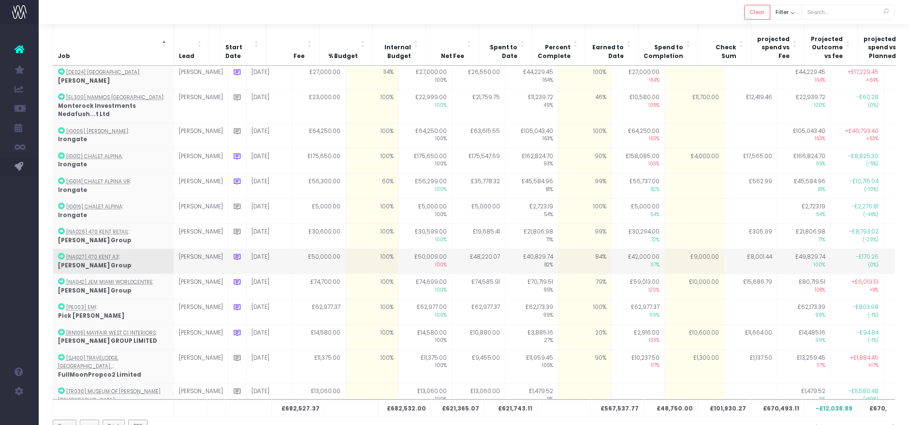
click at [233, 253] on icon at bounding box center [237, 257] width 8 height 8
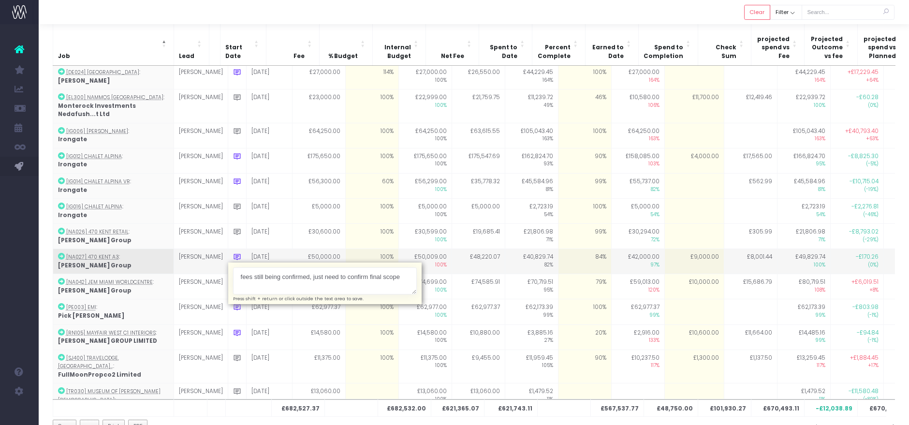
click at [261, 267] on textarea "fees still being confirmed, just need to confirm final scope" at bounding box center [325, 281] width 184 height 28
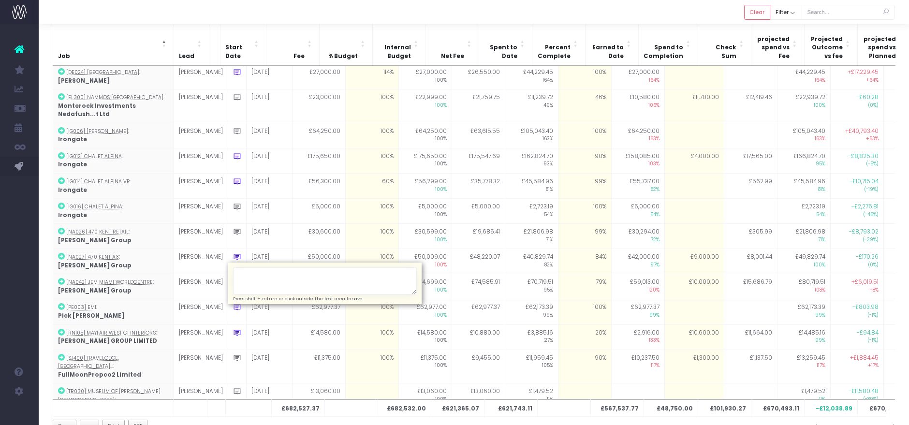
click at [406, 22] on div at bounding box center [474, 12] width 870 height 24
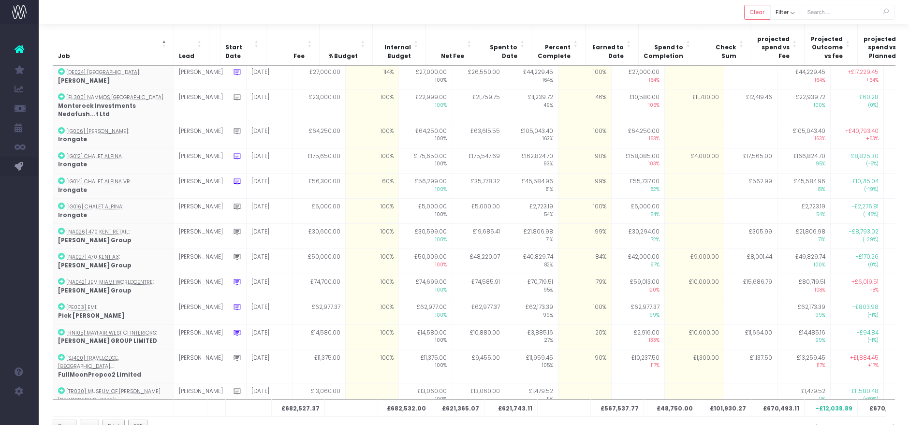
click at [228, 274] on td at bounding box center [237, 286] width 18 height 25
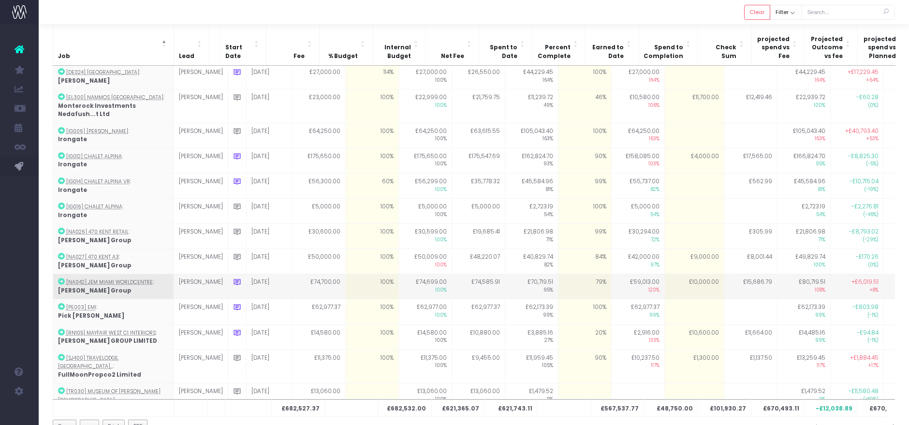
click at [233, 278] on icon at bounding box center [237, 282] width 8 height 8
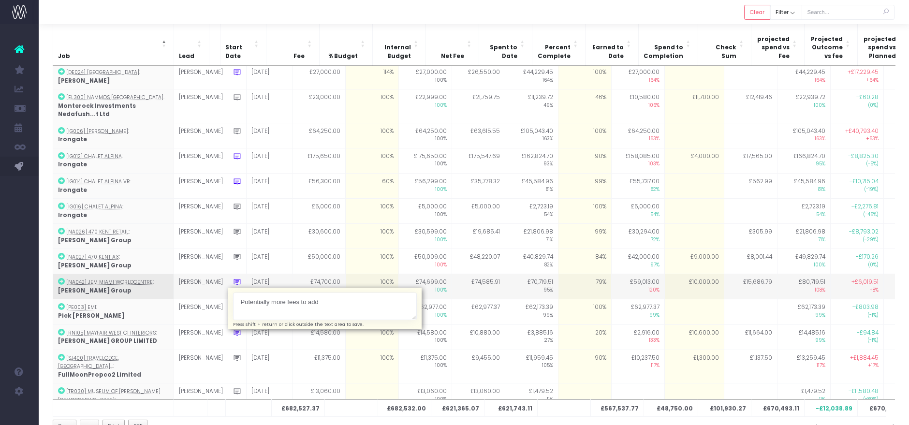
click at [311, 292] on textarea "Potentially more fees to add" at bounding box center [325, 306] width 184 height 28
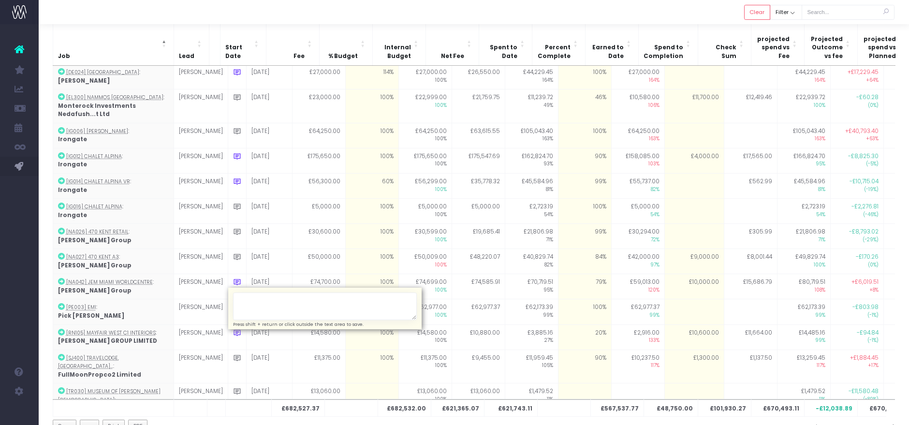
click at [438, 14] on div at bounding box center [474, 12] width 870 height 24
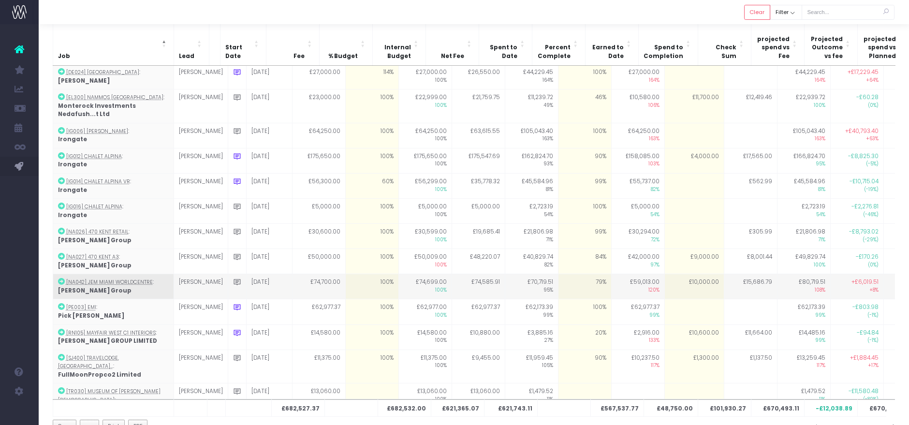
click at [560, 274] on td "79%" at bounding box center [584, 286] width 53 height 25
type input "87"
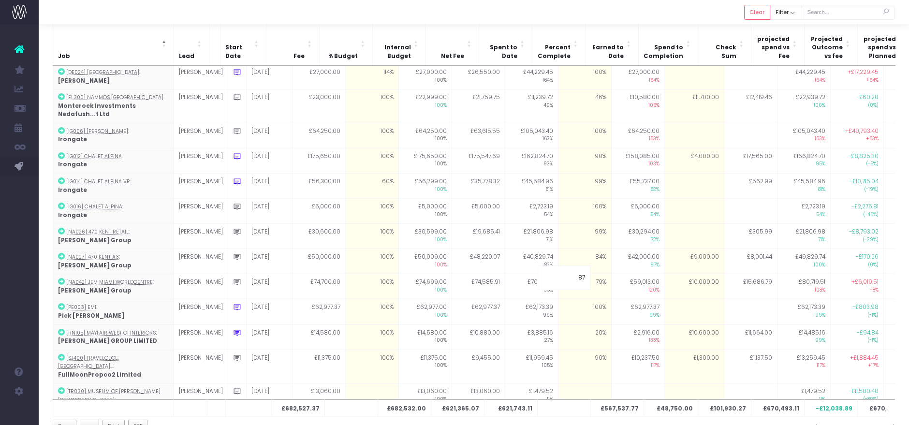
click at [556, 11] on div at bounding box center [474, 12] width 870 height 24
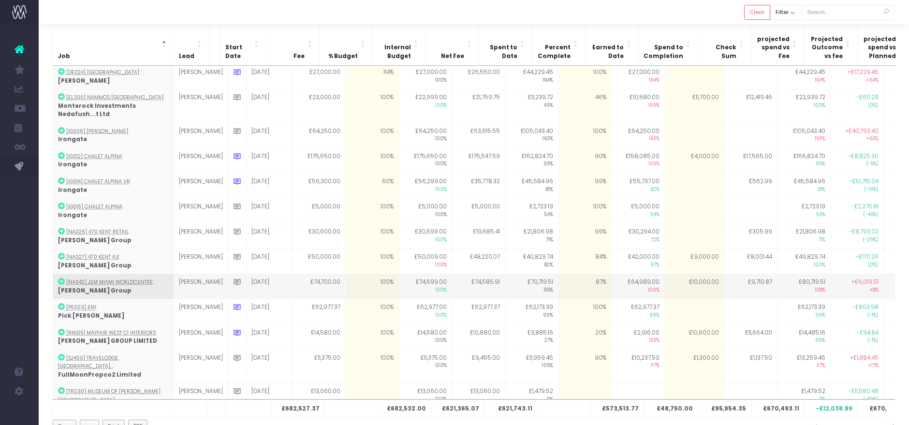
click at [664, 274] on td "£10,000.00" at bounding box center [693, 286] width 59 height 25
type input "9000"
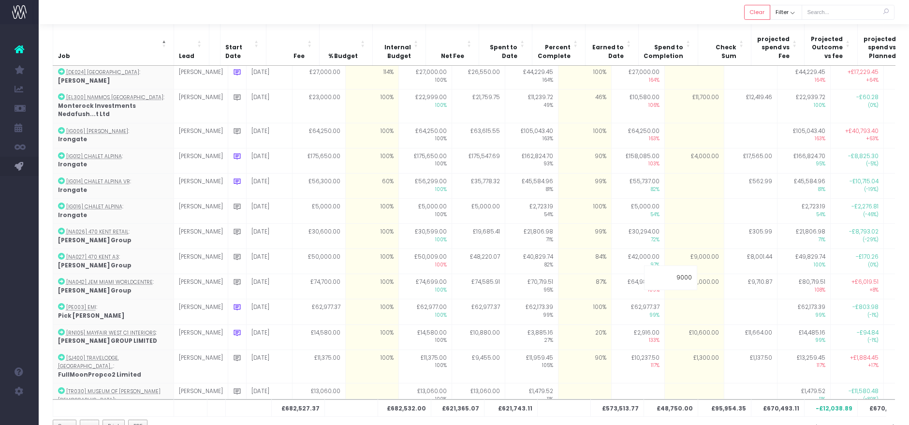
click at [653, 16] on div at bounding box center [474, 12] width 870 height 24
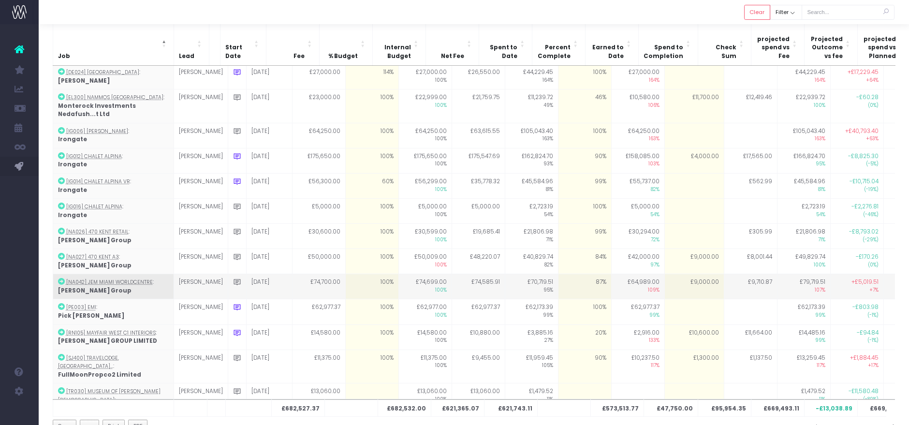
click at [674, 274] on td "£9,000.00" at bounding box center [693, 286] width 59 height 25
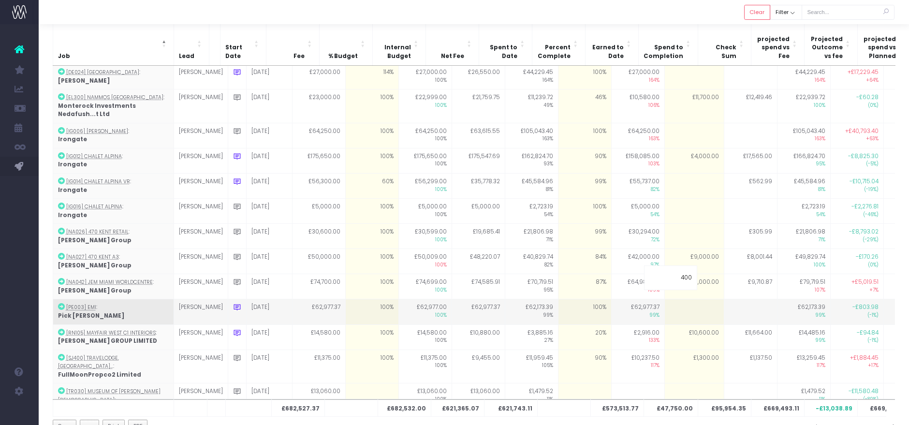
type input "4000"
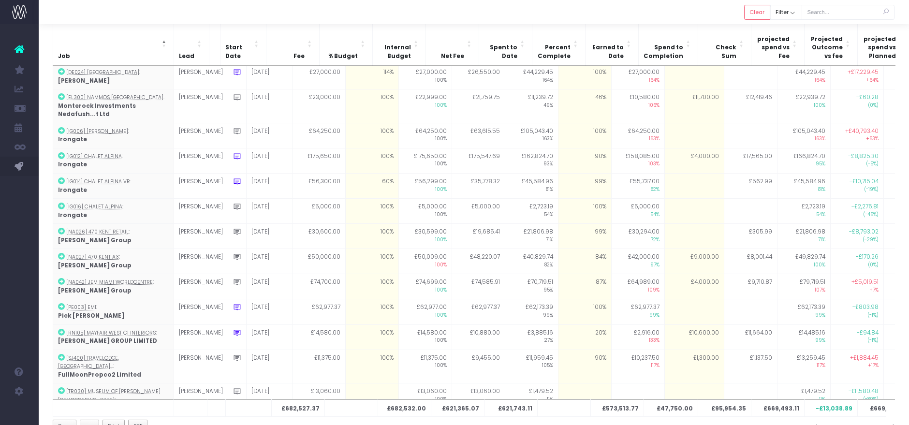
click at [680, 11] on div at bounding box center [474, 12] width 870 height 24
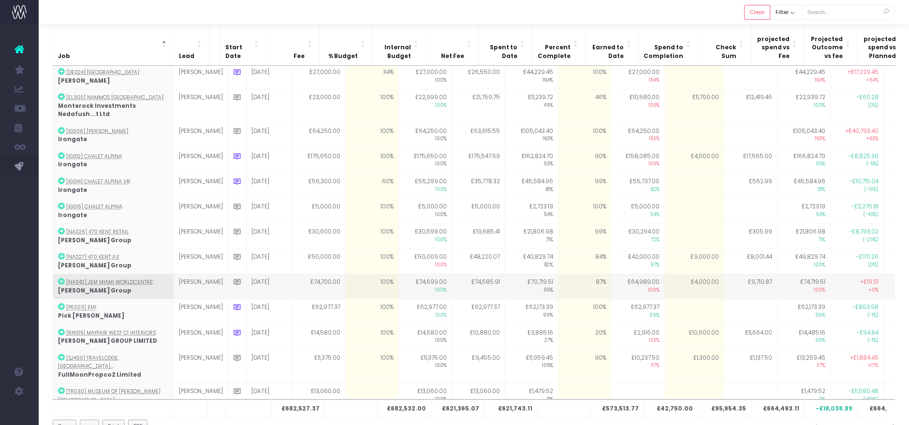
click at [558, 274] on td "87%" at bounding box center [584, 286] width 53 height 25
type input "87"
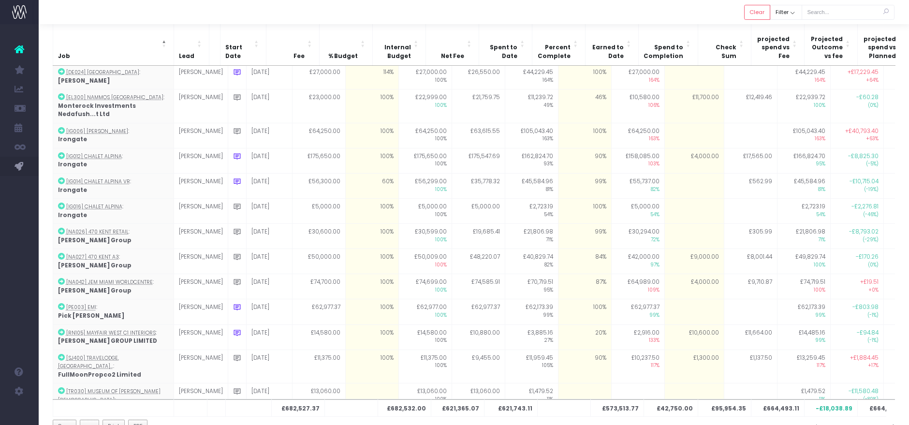
click at [545, 19] on div at bounding box center [474, 12] width 870 height 24
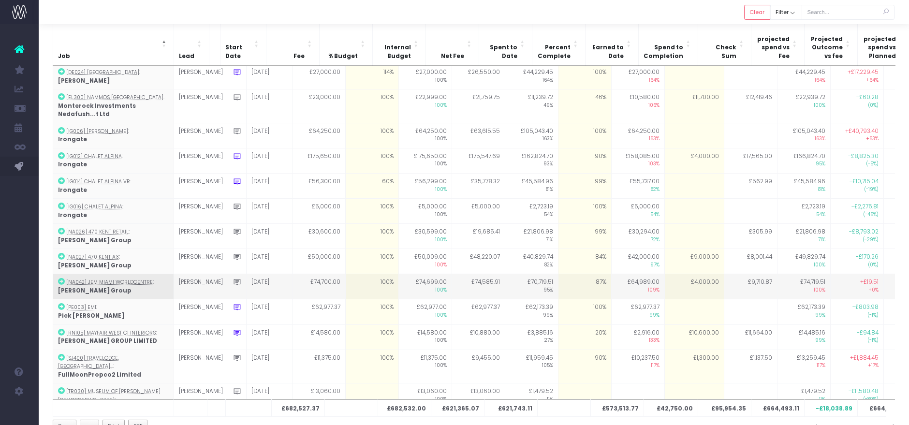
click at [560, 274] on td "87%" at bounding box center [584, 286] width 53 height 25
type input "85"
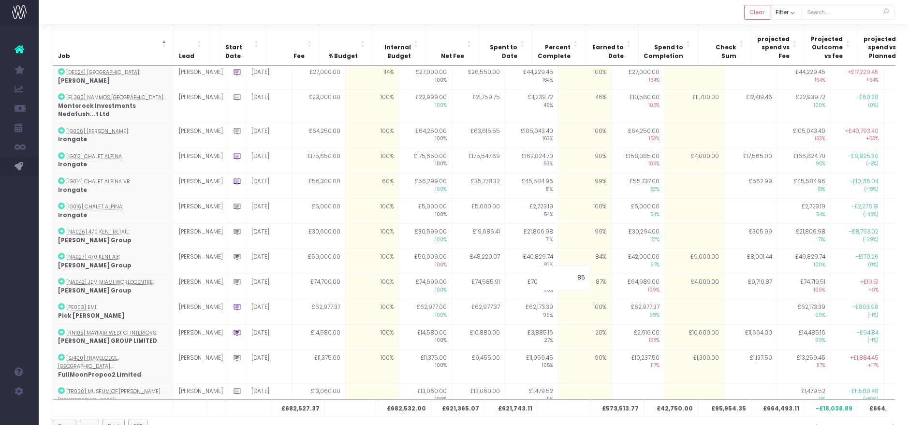
click at [634, 13] on div at bounding box center [474, 12] width 870 height 24
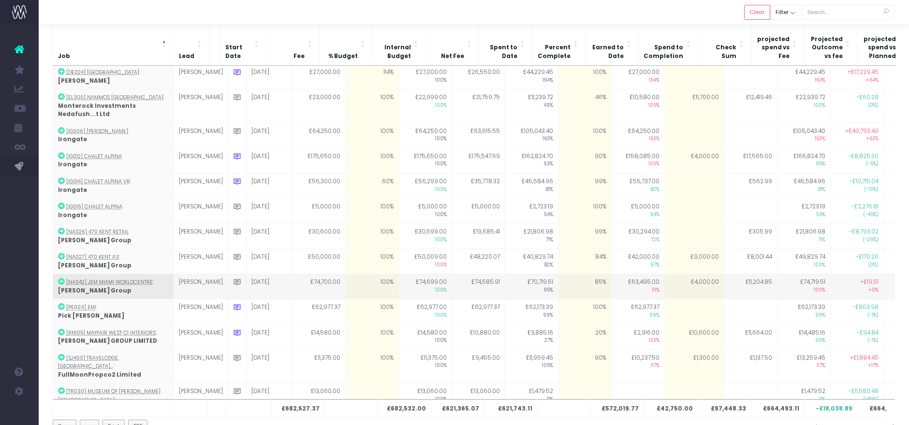
click at [233, 278] on icon at bounding box center [237, 282] width 8 height 8
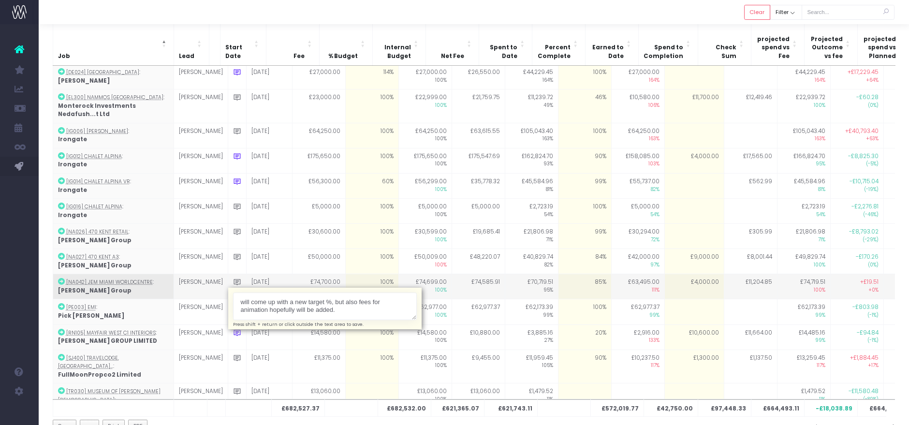
type textarea "will come up with a new target %, but also fees for animation hopefully will be…"
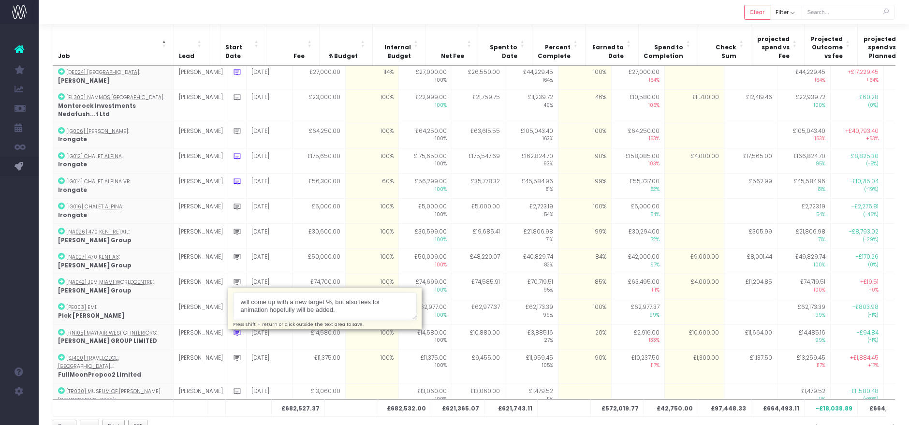
click at [367, 404] on th at bounding box center [351, 407] width 53 height 17
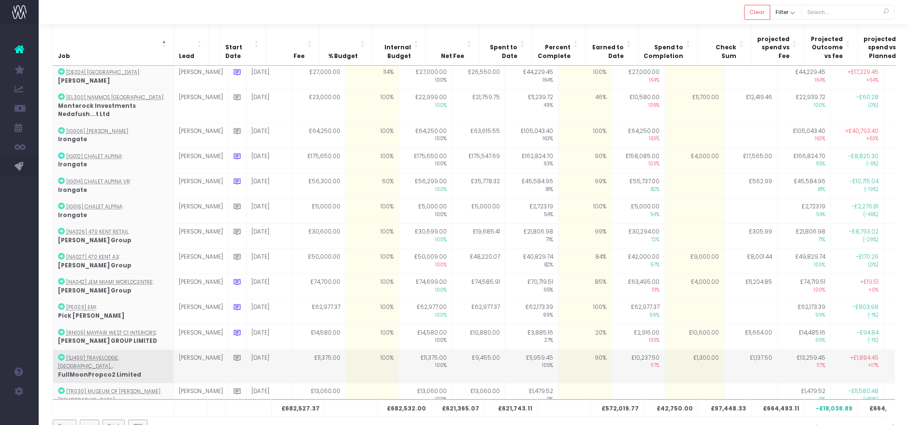
click at [574, 350] on td "90%" at bounding box center [584, 366] width 53 height 34
click at [664, 349] on td "£1,300.00" at bounding box center [693, 366] width 59 height 34
type input "1300"
click at [666, 349] on td "£1,300.00" at bounding box center [693, 366] width 59 height 34
type input "1300"
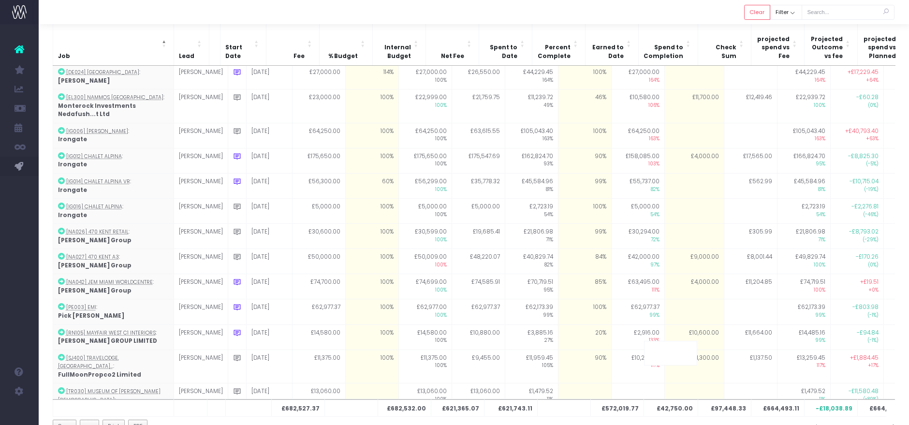
click at [650, 20] on div at bounding box center [474, 12] width 870 height 24
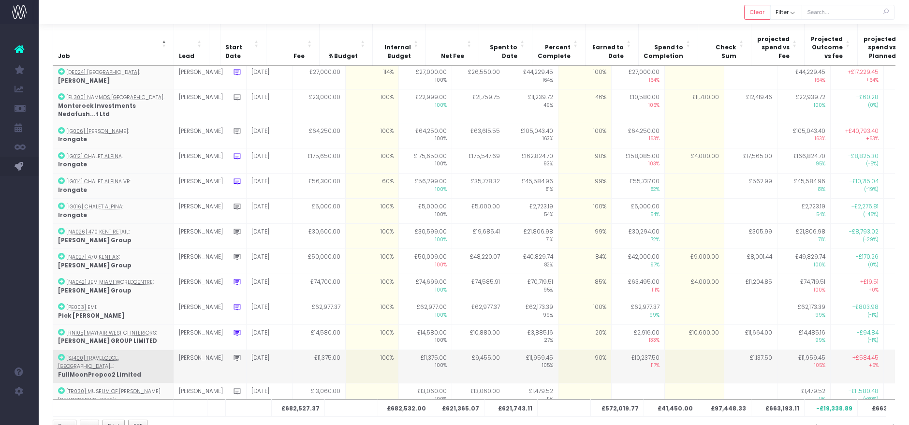
click at [685, 349] on td at bounding box center [693, 366] width 59 height 34
type input "950"
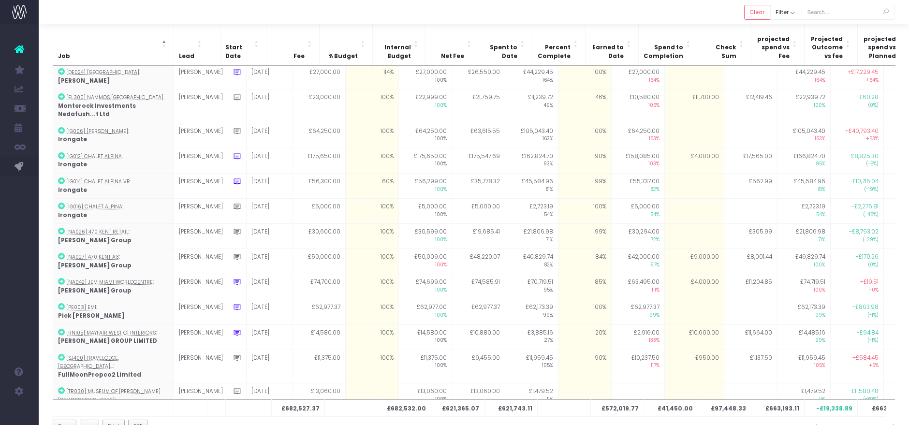
click at [621, 12] on div at bounding box center [474, 12] width 870 height 24
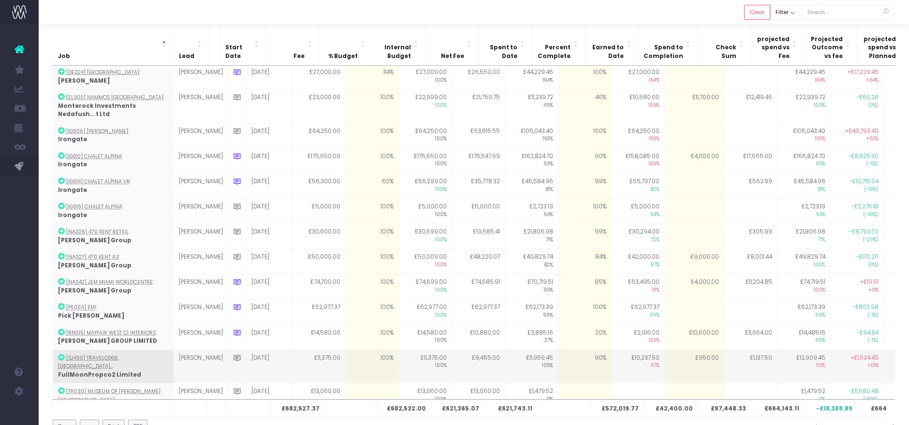
click at [233, 354] on icon at bounding box center [237, 358] width 8 height 8
type textarea "Tried to get additional fees approved to cover design changes but client conced…"
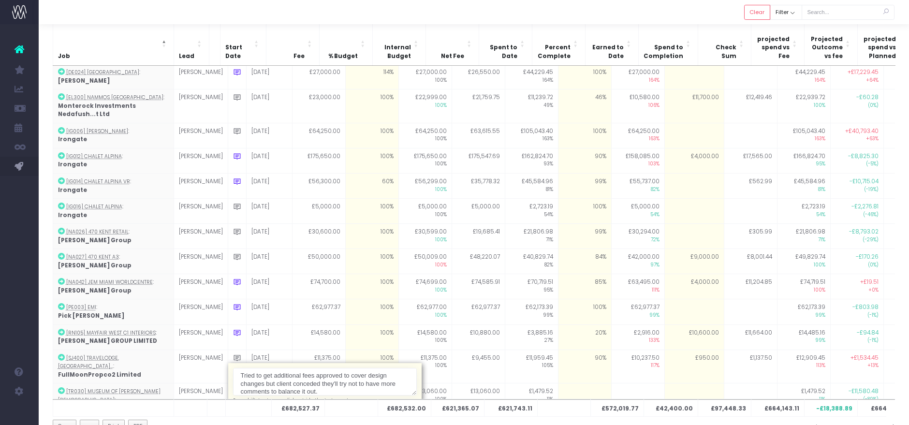
click at [445, 14] on div at bounding box center [474, 12] width 870 height 24
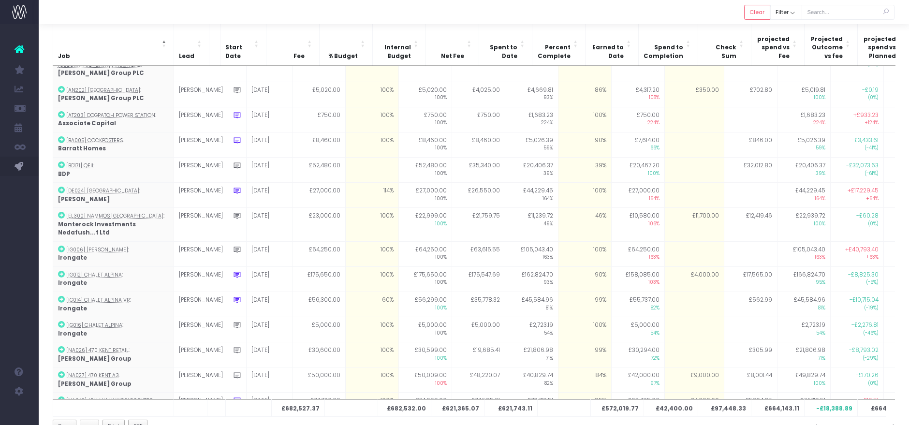
scroll to position [118, 0]
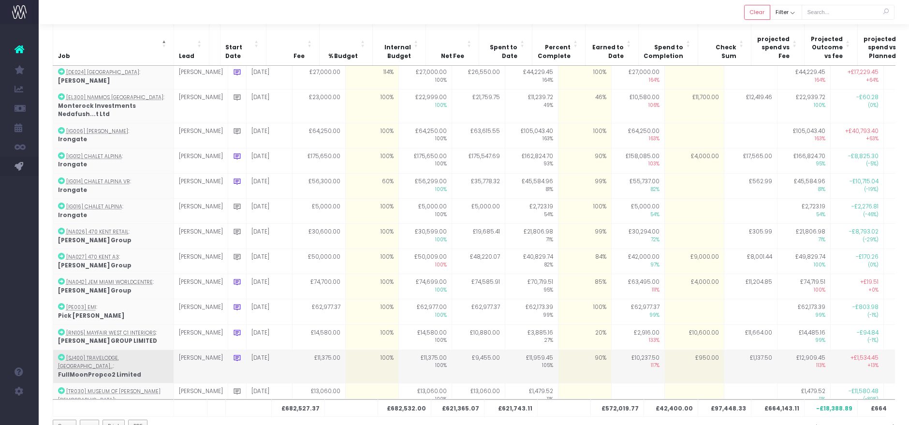
click at [233, 354] on icon at bounding box center [237, 358] width 8 height 8
click at [317, 373] on textarea "Tried to get additional fees approved to cover design changes but client conced…" at bounding box center [325, 382] width 184 height 28
type textarea "Tried to get additional fees approved to cover design changes but client conced…"
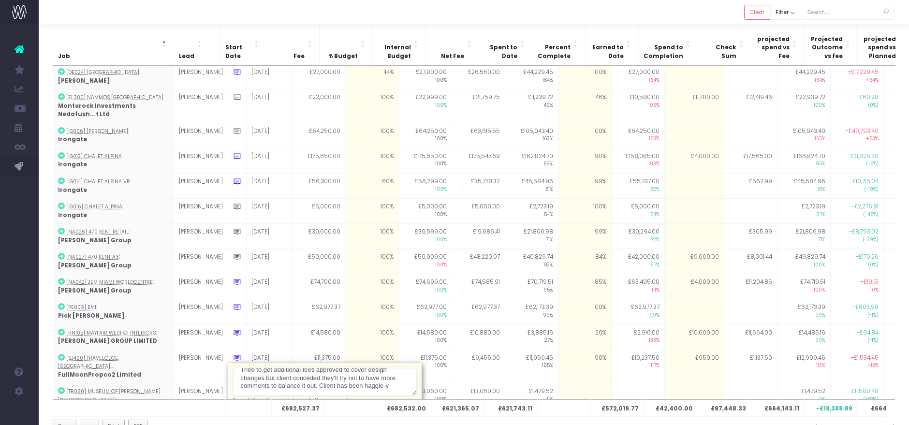
click at [435, 21] on div at bounding box center [474, 12] width 870 height 24
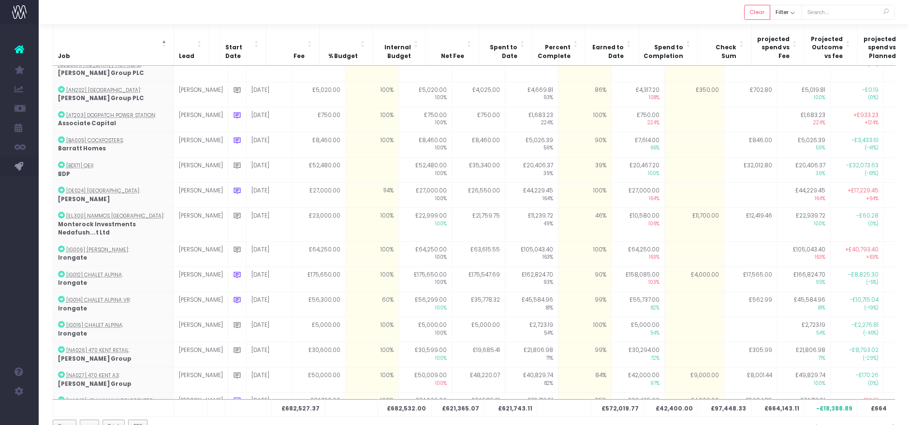
scroll to position [118, 0]
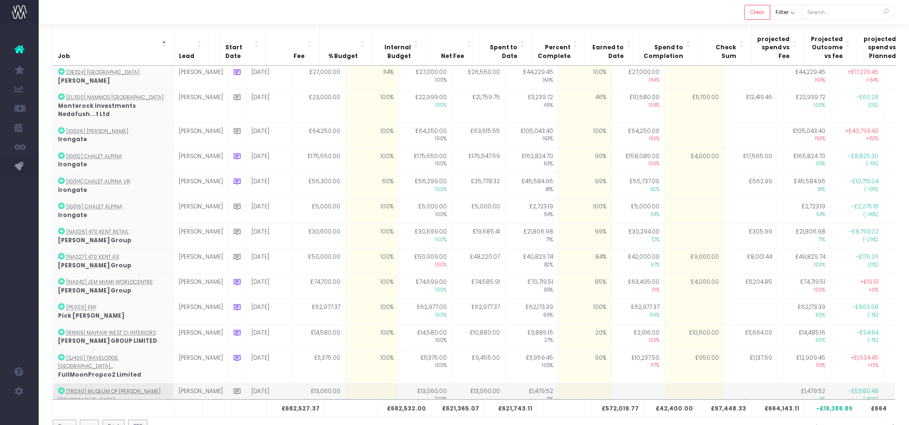
click at [364, 383] on td at bounding box center [371, 399] width 53 height 33
type input "160"
click at [568, 10] on div at bounding box center [474, 12] width 870 height 24
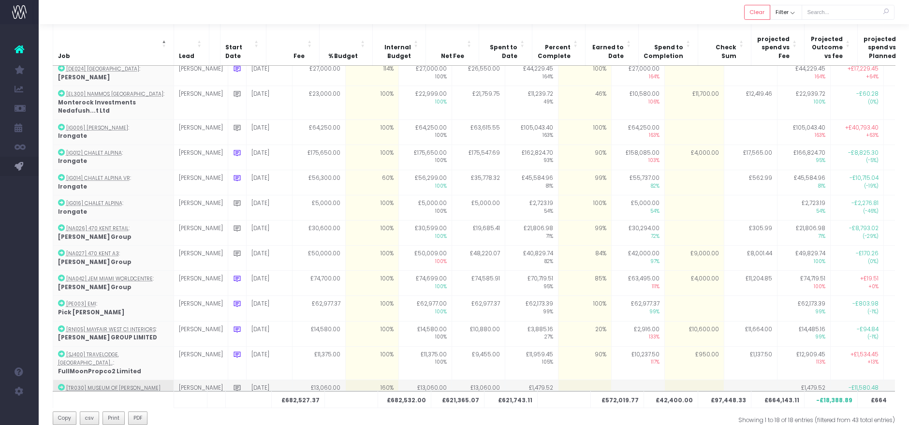
scroll to position [107, 0]
click at [565, 380] on td at bounding box center [584, 396] width 53 height 33
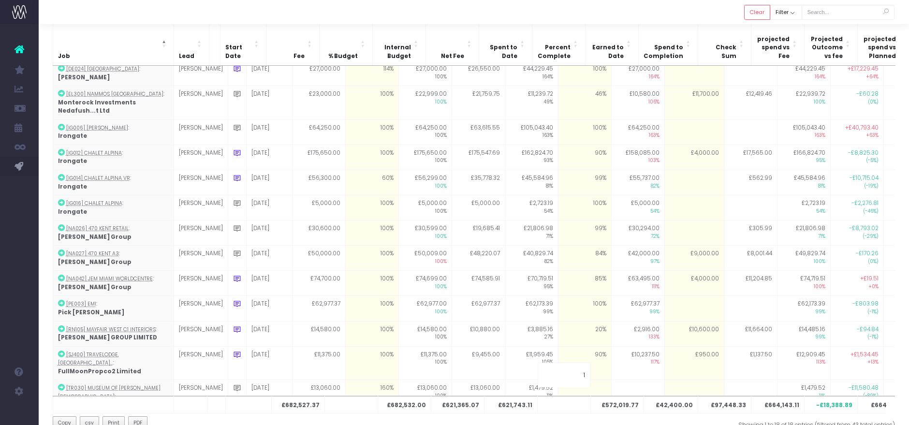
type input "10"
click at [623, 380] on td at bounding box center [637, 396] width 53 height 33
click at [680, 380] on td at bounding box center [693, 396] width 59 height 33
type input "14000"
click at [665, 416] on div "Job Lead Start Date Fee % Budget Internal Budget Net Fee Spent to Date Percent …" at bounding box center [474, 210] width 870 height 470
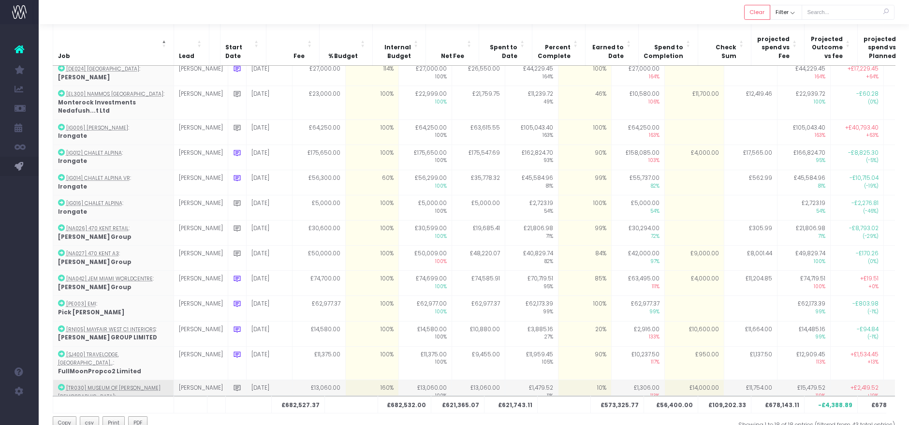
click at [677, 380] on td "£14,000.00" at bounding box center [693, 396] width 59 height 33
type input "18000"
click at [678, 416] on div "Showing 1 to 18 of 18 entries (filtered from 43 total entries)" at bounding box center [688, 422] width 414 height 13
click at [679, 380] on td "£18,000.00" at bounding box center [693, 396] width 59 height 33
type input "19000"
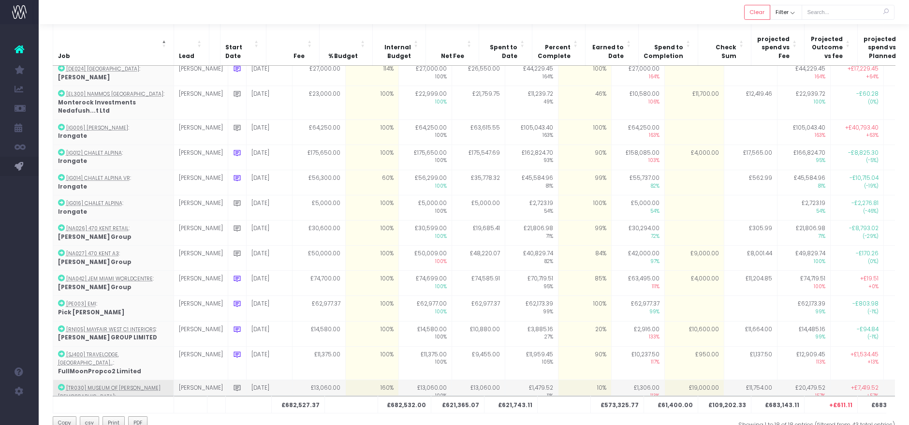
click at [683, 380] on td "£19,000.00" at bounding box center [693, 396] width 59 height 33
type input "20000"
click at [684, 416] on div "Showing 1 to 18 of 18 entries (filtered from 43 total entries)" at bounding box center [688, 422] width 414 height 13
click at [679, 380] on td "£20,000.00" at bounding box center [693, 396] width 59 height 33
type input "19000"
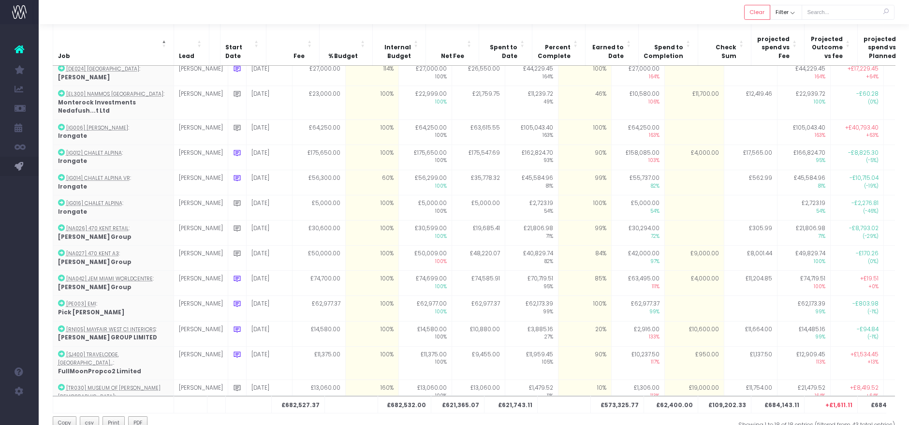
click at [680, 416] on div "Showing 1 to 18 of 18 entries (filtered from 43 total entries)" at bounding box center [688, 422] width 414 height 13
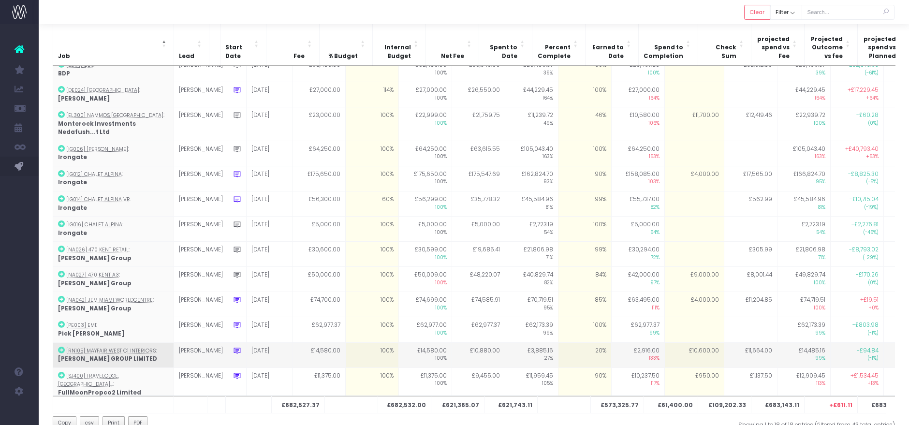
scroll to position [0, 0]
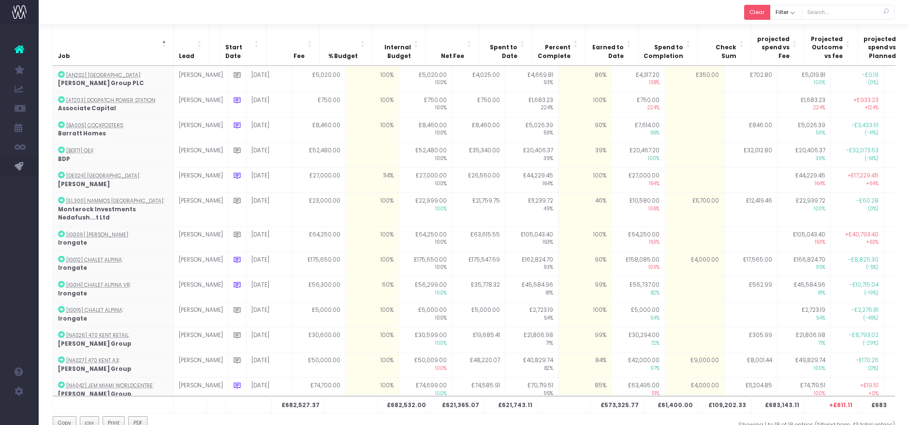
click at [767, 12] on button "Clear" at bounding box center [757, 12] width 26 height 15
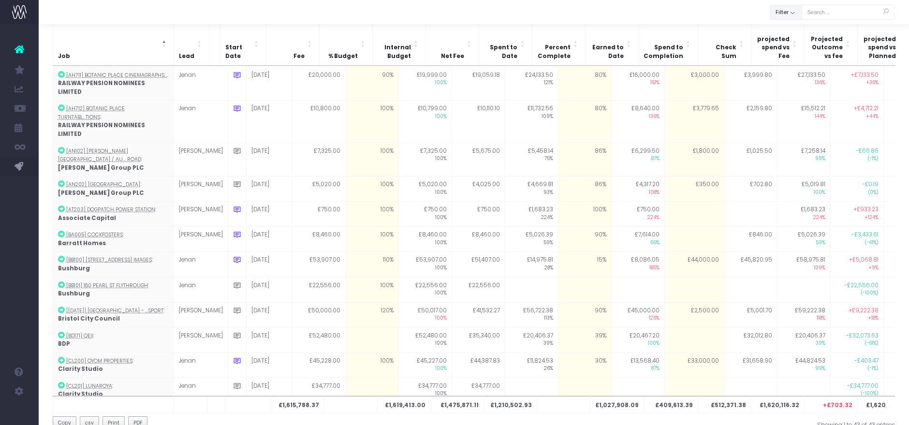
scroll to position [107, 0]
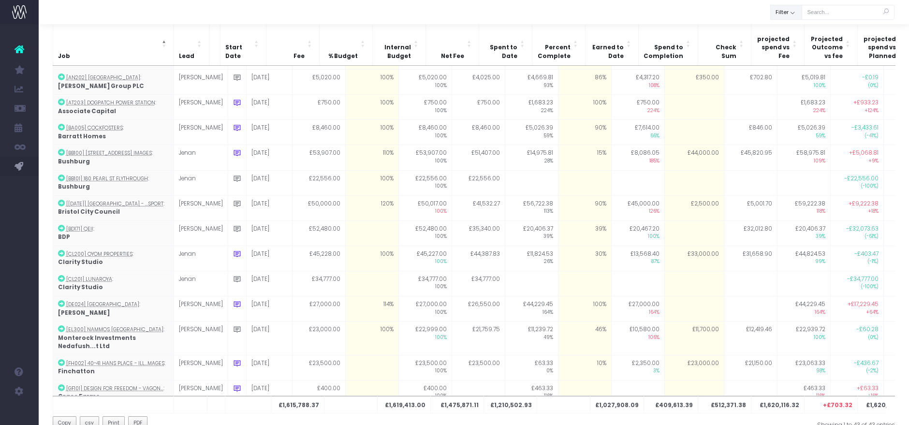
click at [787, 13] on button "Filter" at bounding box center [786, 12] width 32 height 15
click at [787, 33] on span at bounding box center [784, 33] width 9 height 9
click at [794, 33] on input "All" at bounding box center [797, 32] width 6 height 6
checkbox input "false"
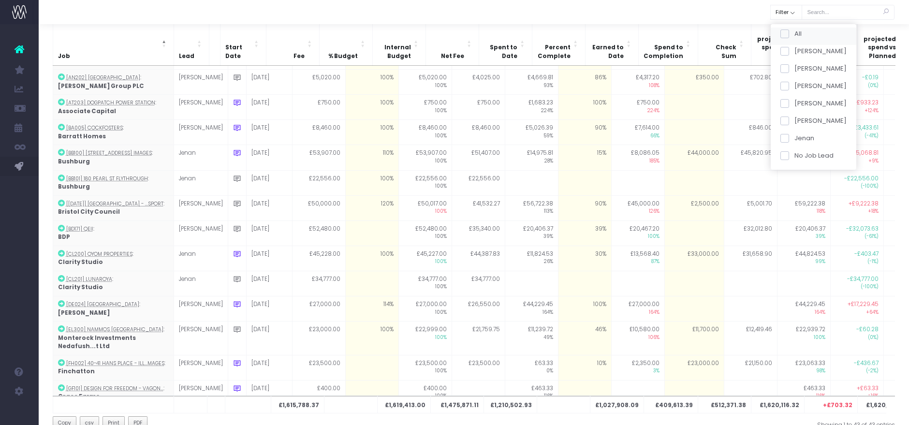
checkbox input "false"
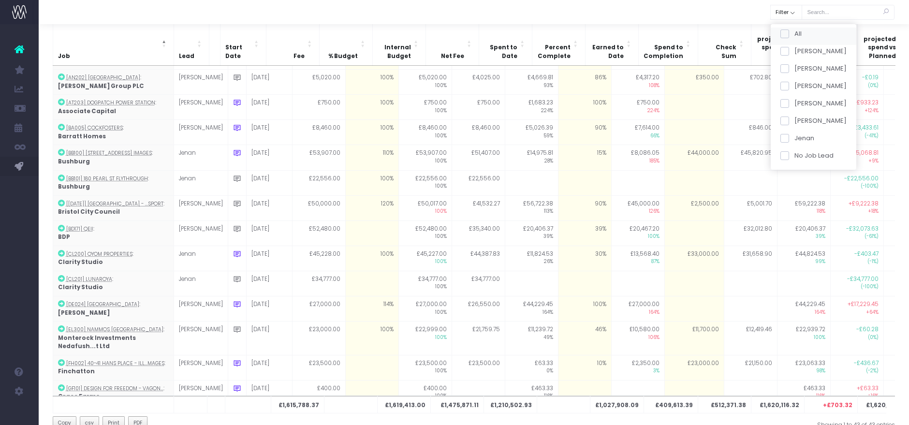
checkbox input "false"
click at [787, 32] on span at bounding box center [784, 33] width 9 height 9
click at [794, 32] on input "All" at bounding box center [797, 32] width 6 height 6
checkbox input "true"
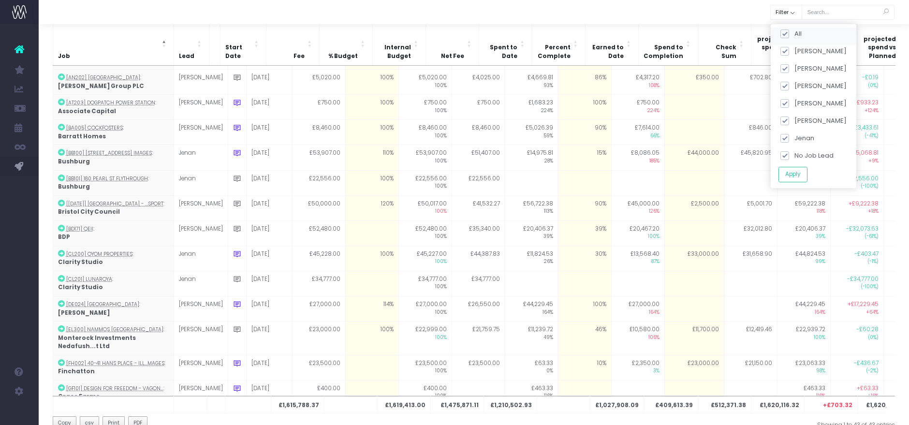
checkbox input "true"
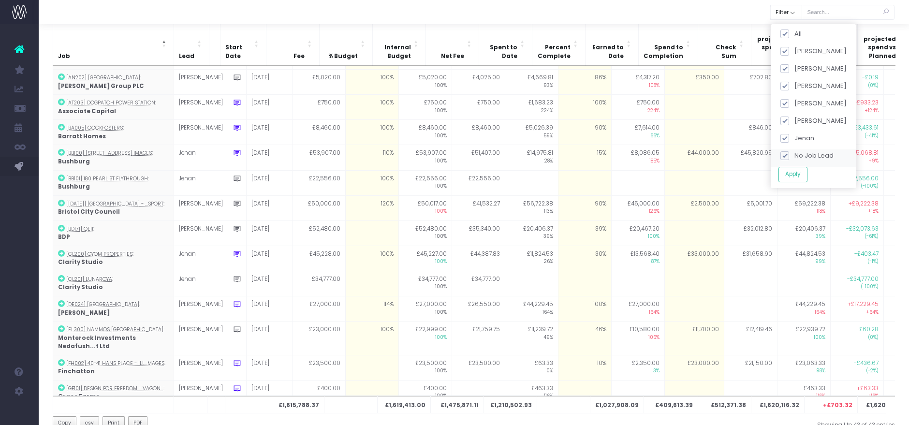
click at [783, 151] on span at bounding box center [784, 155] width 9 height 9
click at [794, 151] on input "No Job Lead" at bounding box center [797, 154] width 6 height 6
checkbox input "false"
click at [788, 167] on button "Apply" at bounding box center [792, 175] width 29 height 16
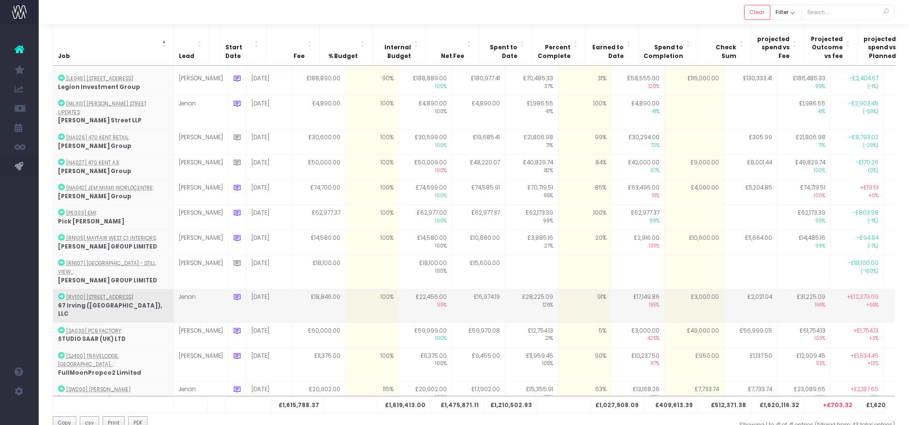
scroll to position [640, 0]
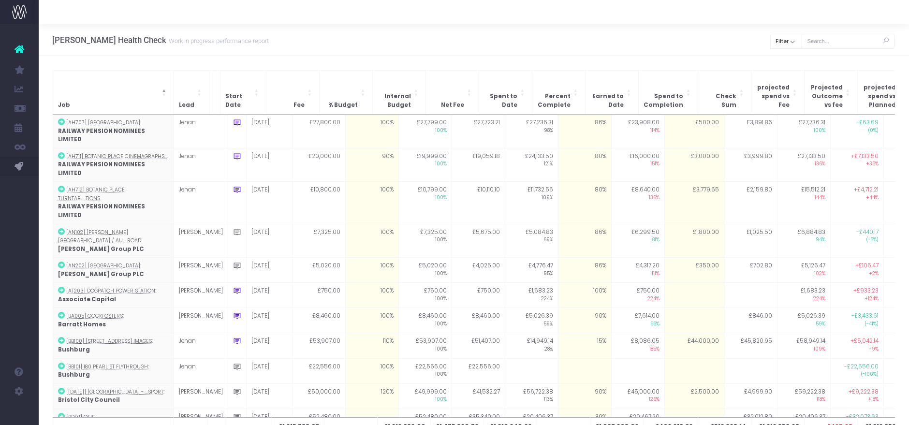
click at [776, 51] on div "[PERSON_NAME] Health Check Work in progress performance report Clear Filter All…" at bounding box center [474, 40] width 870 height 32
click at [780, 47] on button "Filter" at bounding box center [786, 41] width 32 height 15
click at [782, 185] on span at bounding box center [784, 184] width 9 height 9
click at [794, 185] on input "No Job Lead" at bounding box center [797, 183] width 6 height 6
checkbox input "false"
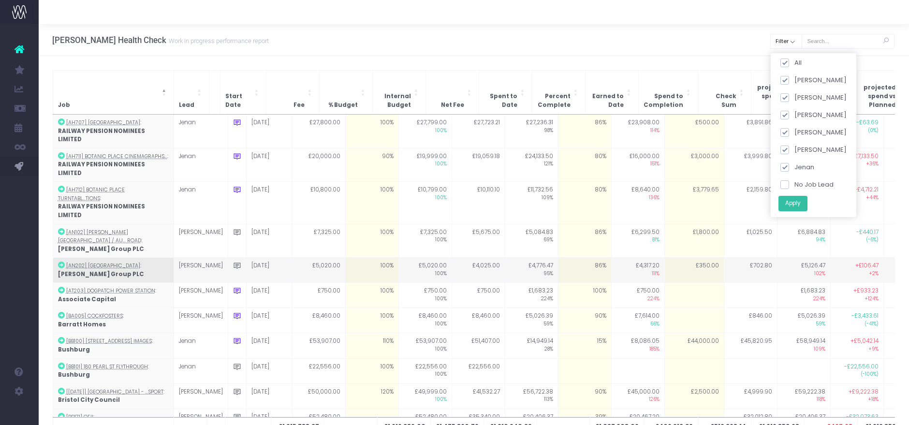
click at [789, 202] on button "Apply" at bounding box center [792, 203] width 29 height 16
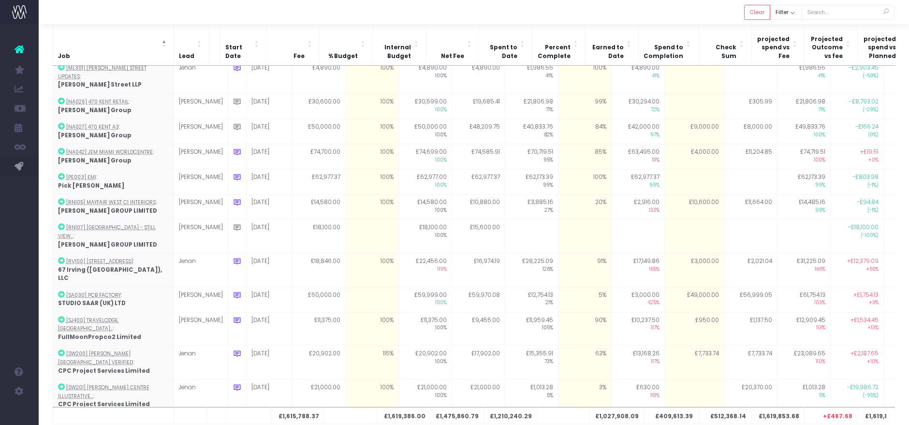
scroll to position [701, 0]
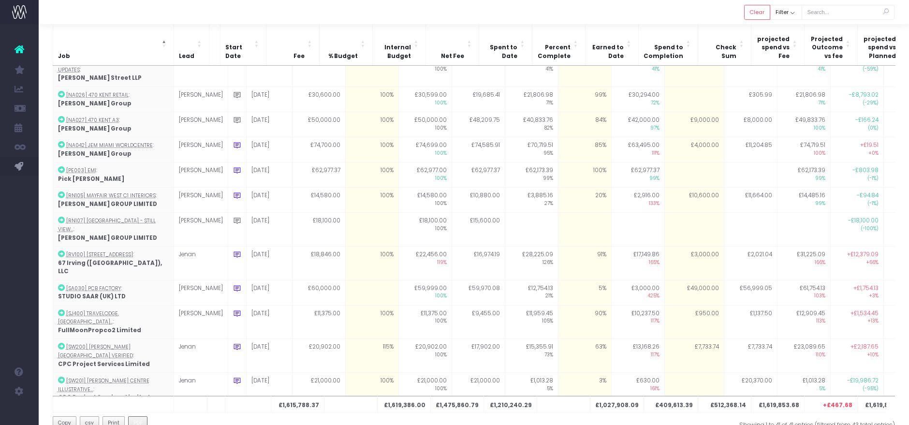
click at [142, 416] on button "PDF" at bounding box center [138, 423] width 20 height 14
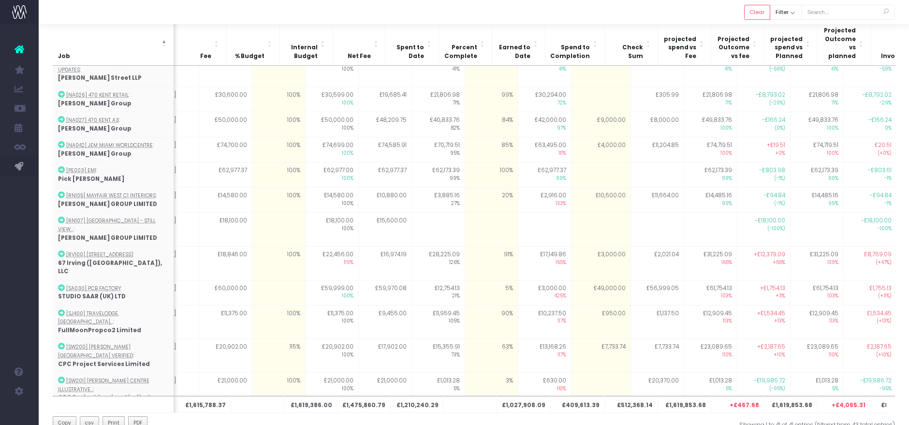
scroll to position [0, 0]
